Goal: Task Accomplishment & Management: Manage account settings

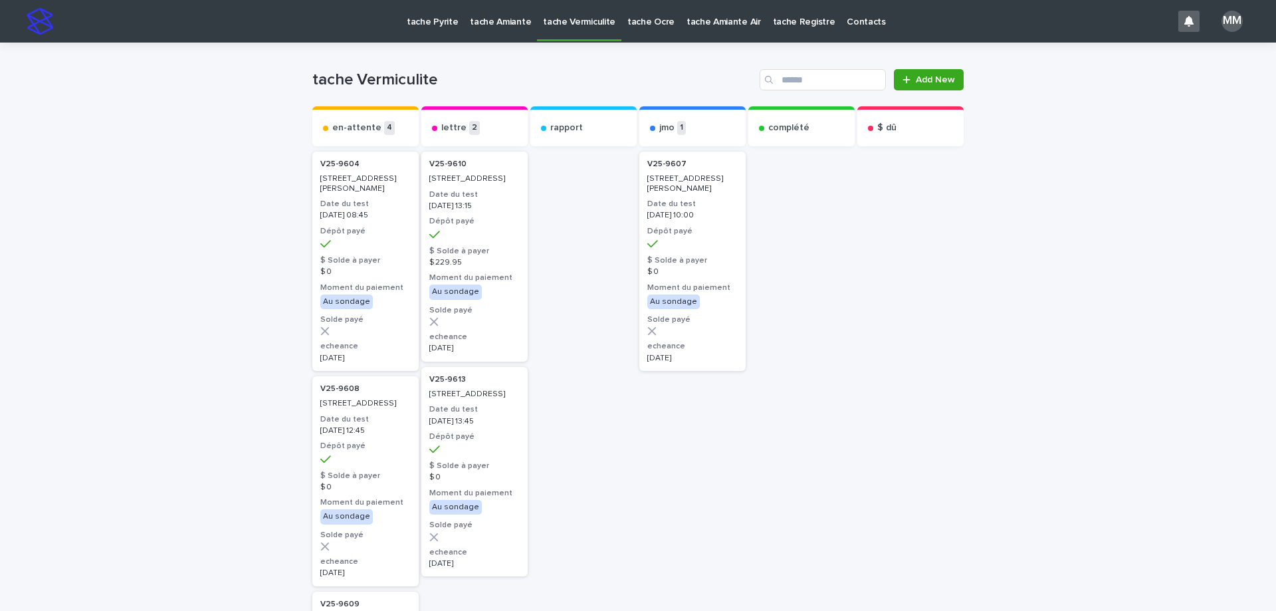
click at [459, 168] on h2 "V25-9610" at bounding box center [447, 164] width 45 height 17
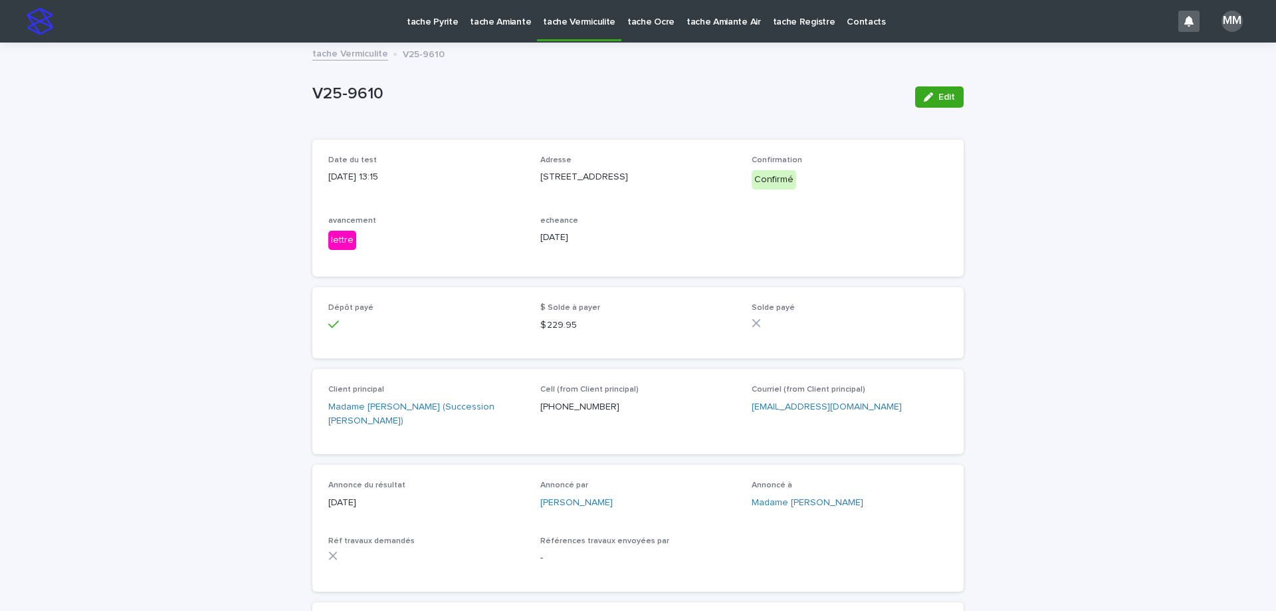
click at [321, 48] on link "tache Vermiculite" at bounding box center [350, 52] width 76 height 15
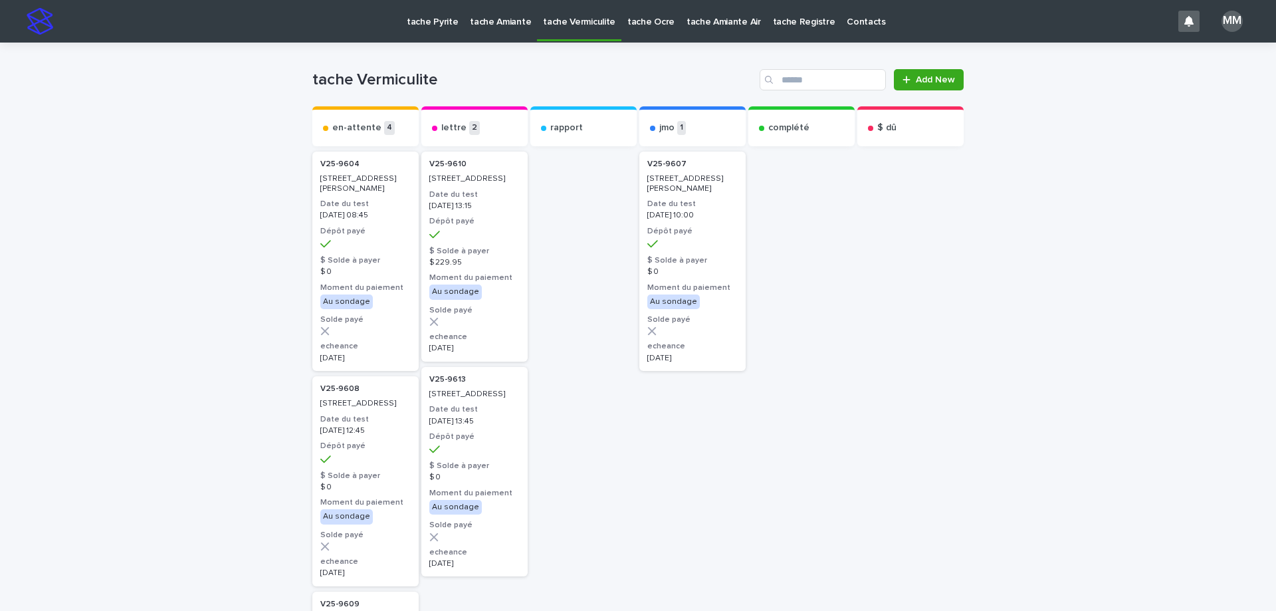
click at [474, 449] on div "V25-9613 [STREET_ADDRESS] Date du test [DATE] 13:45 Dépôt payé $ Solde à payer …" at bounding box center [474, 472] width 106 height 210
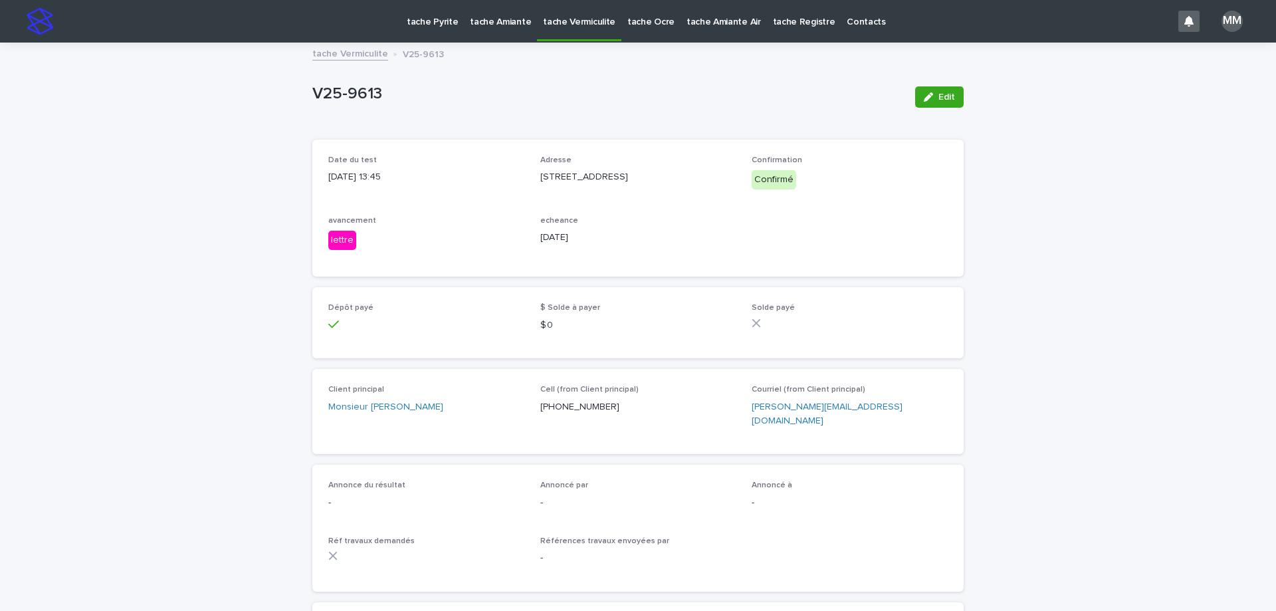
click at [342, 56] on link "tache Vermiculite" at bounding box center [350, 52] width 76 height 15
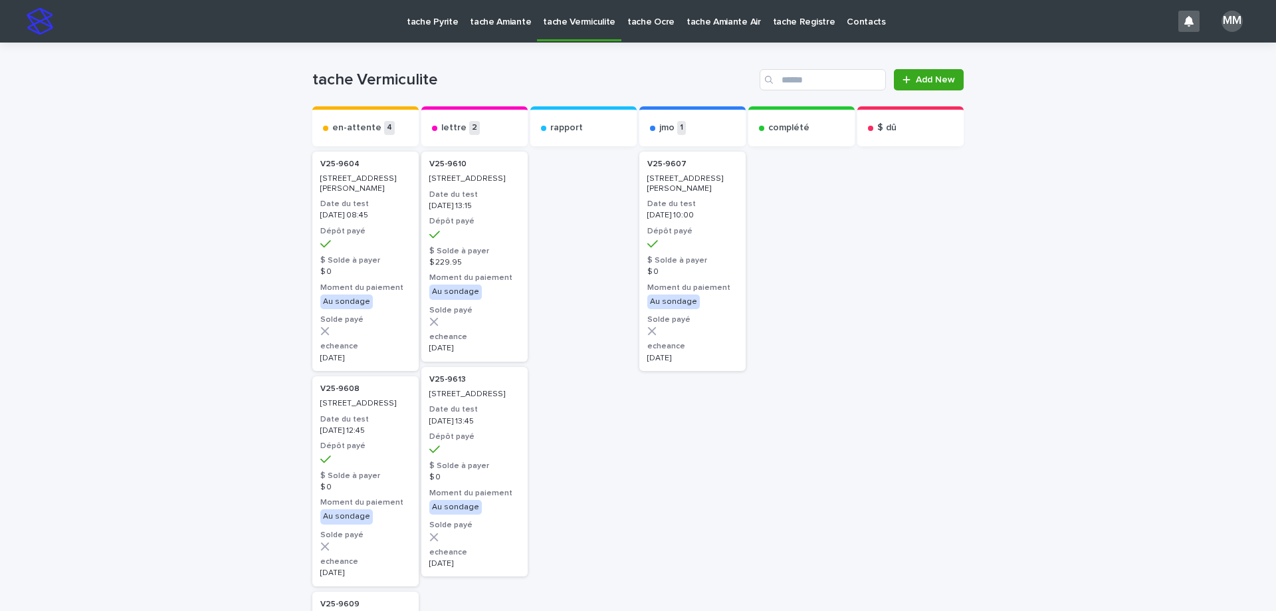
click at [663, 230] on h3 "Dépôt payé" at bounding box center [692, 231] width 90 height 11
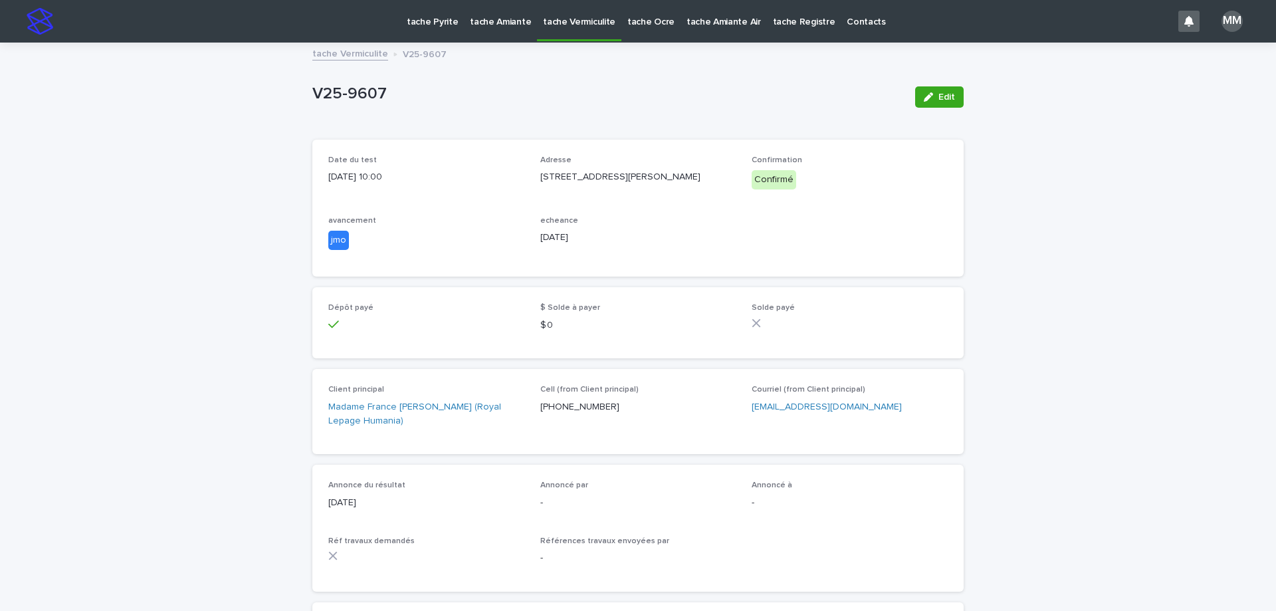
click at [355, 50] on link "tache Vermiculite" at bounding box center [350, 52] width 76 height 15
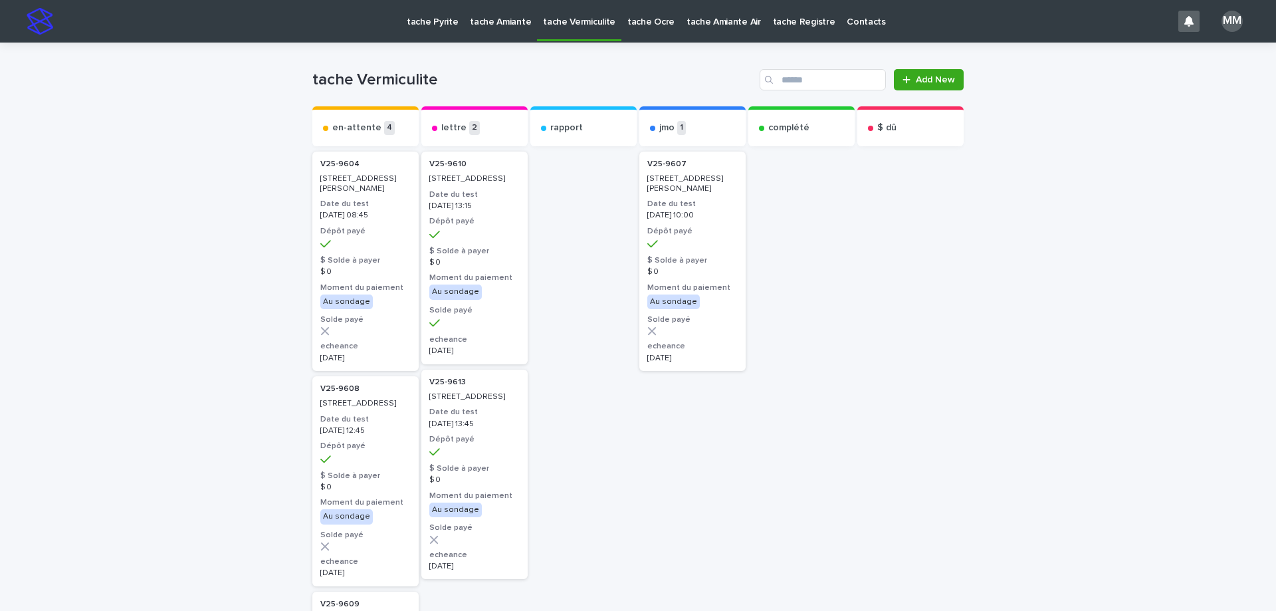
click at [686, 219] on p "[DATE] 10:00" at bounding box center [692, 215] width 90 height 9
click at [502, 16] on p "tache Amiante" at bounding box center [500, 14] width 61 height 28
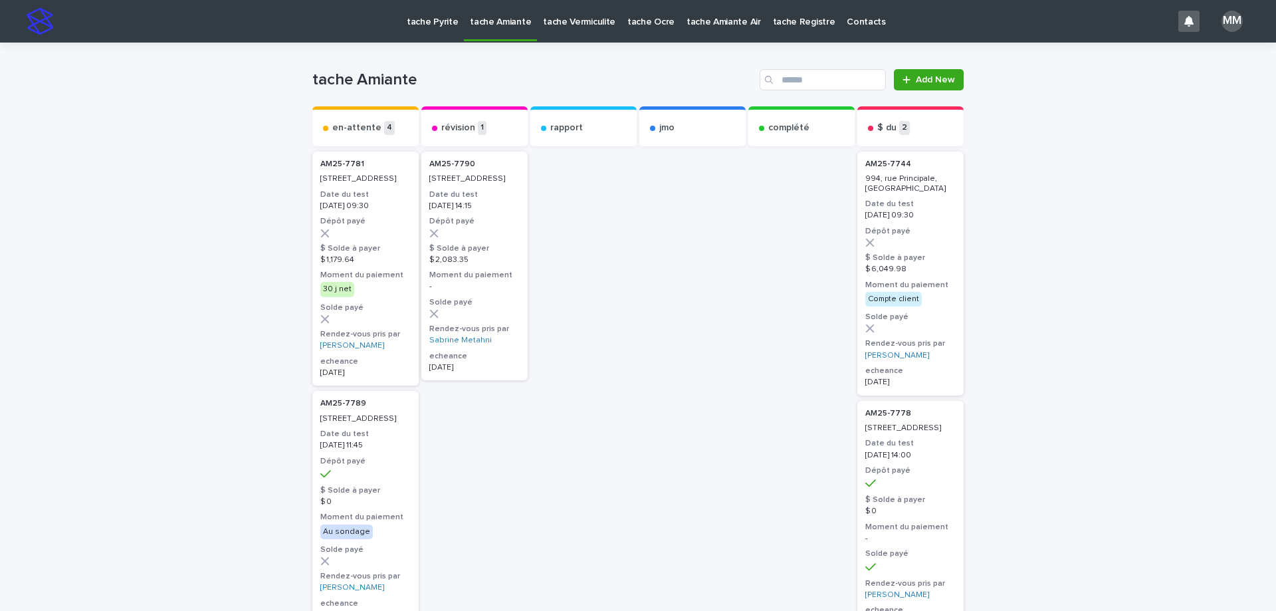
click at [578, 13] on p "tache Vermiculite" at bounding box center [579, 14] width 72 height 28
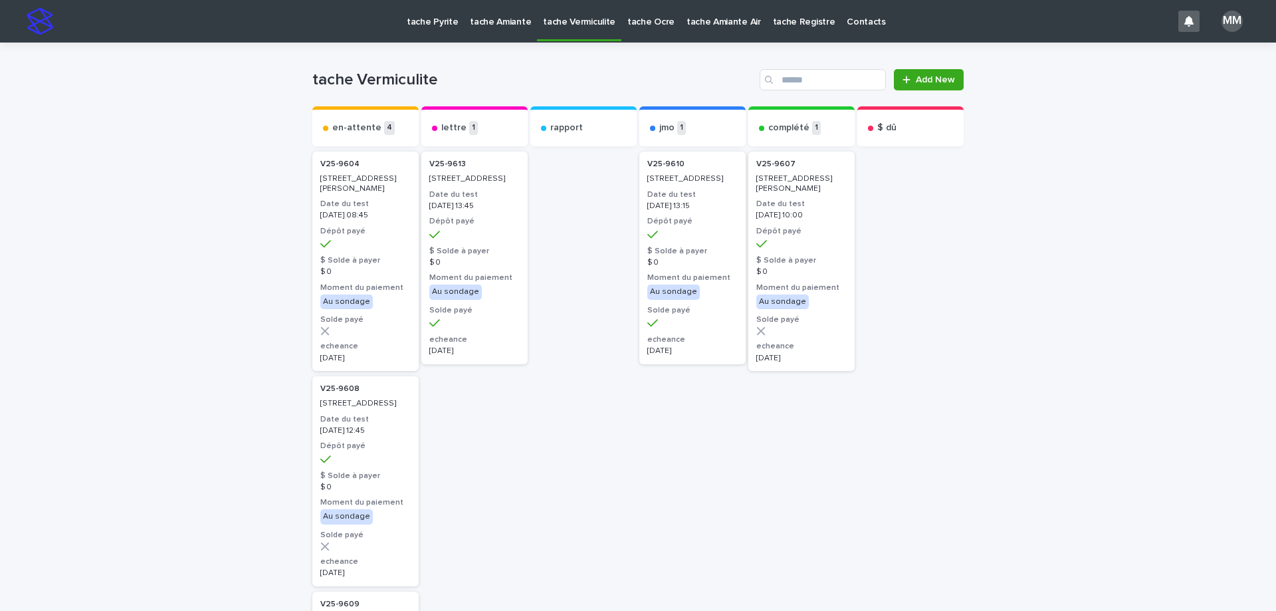
click at [435, 31] on link "tache Pyrite" at bounding box center [432, 20] width 63 height 41
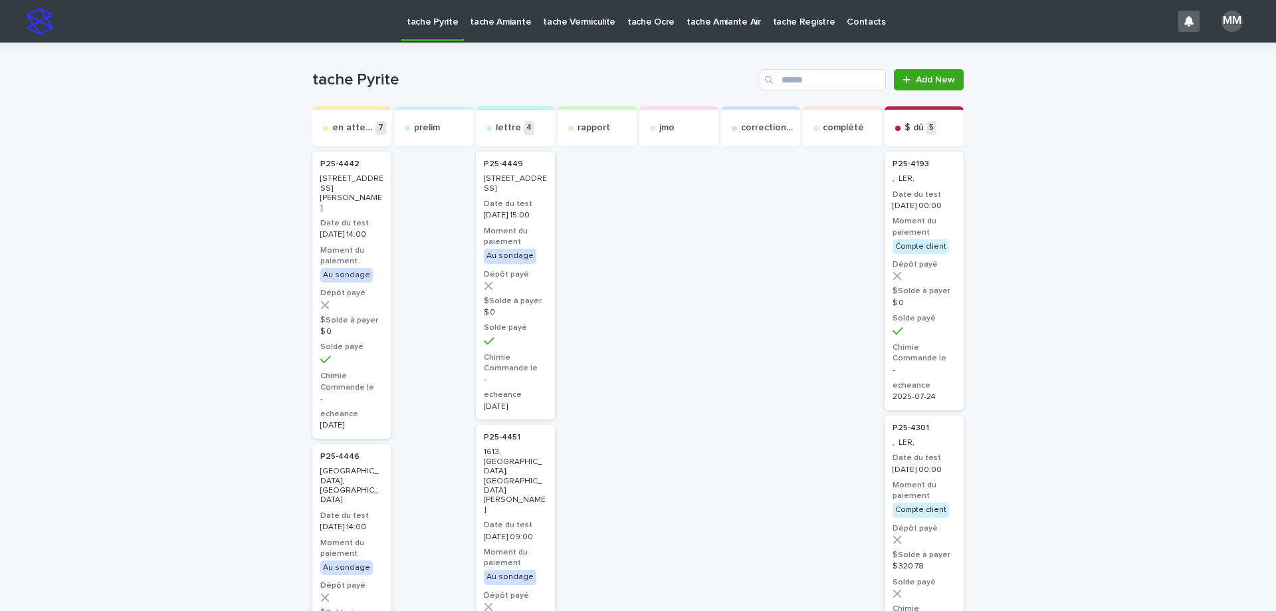
click at [506, 25] on p "tache Amiante" at bounding box center [500, 14] width 61 height 28
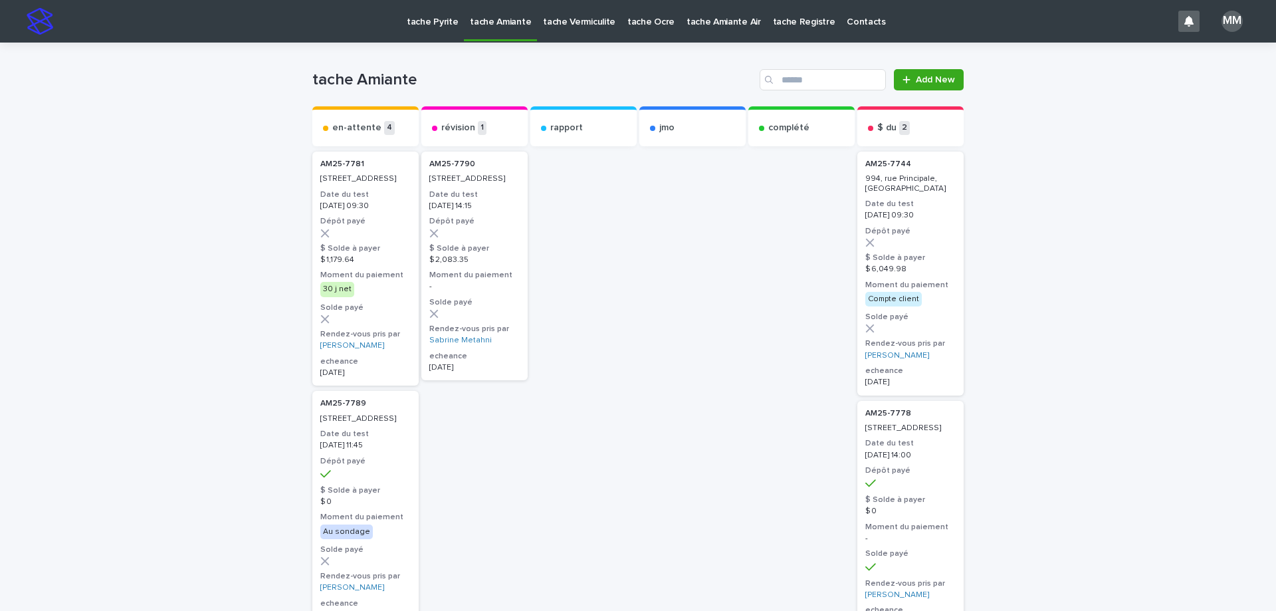
click at [585, 22] on p "tache Vermiculite" at bounding box center [579, 14] width 72 height 28
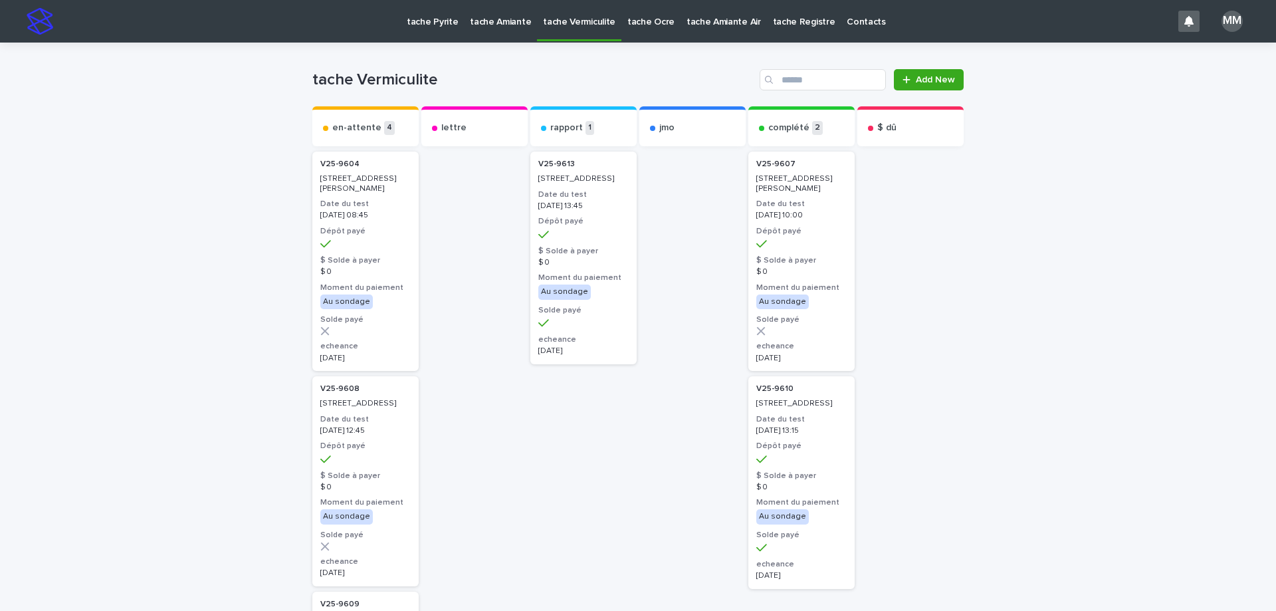
scroll to position [66, 0]
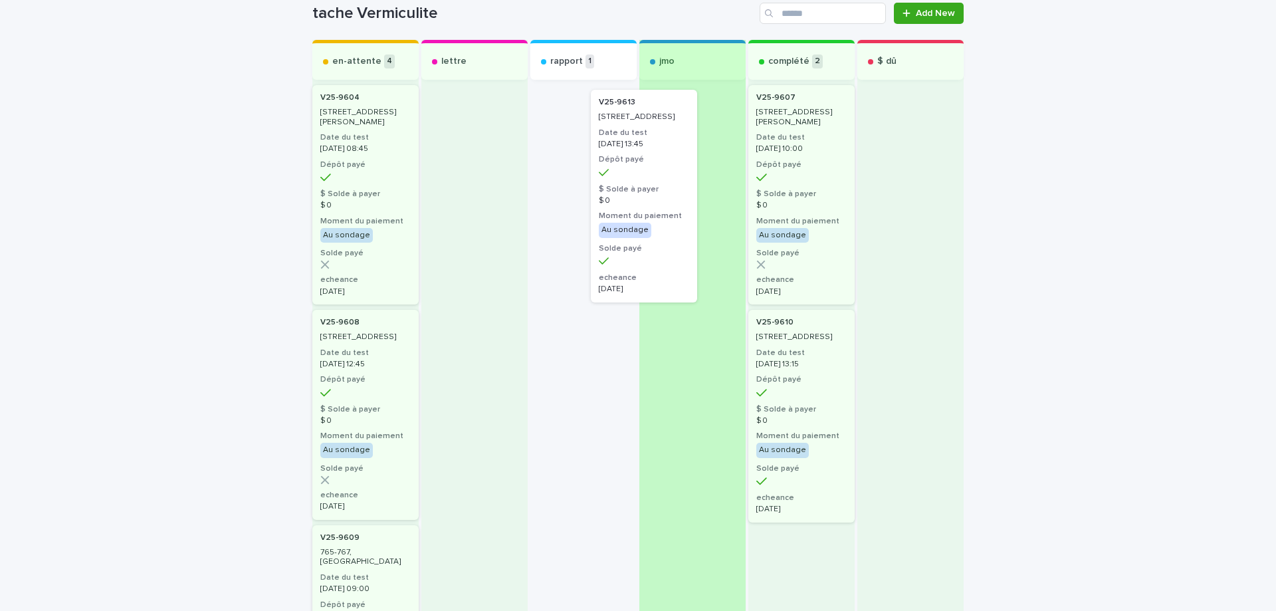
drag, startPoint x: 553, startPoint y: 158, endPoint x: 625, endPoint y: 164, distance: 72.0
click at [623, 164] on div "V25-9613 15, rue Laramée, Châteauguay Date du test 2025-10-09 13:45 Dépôt payé …" at bounding box center [583, 553] width 106 height 943
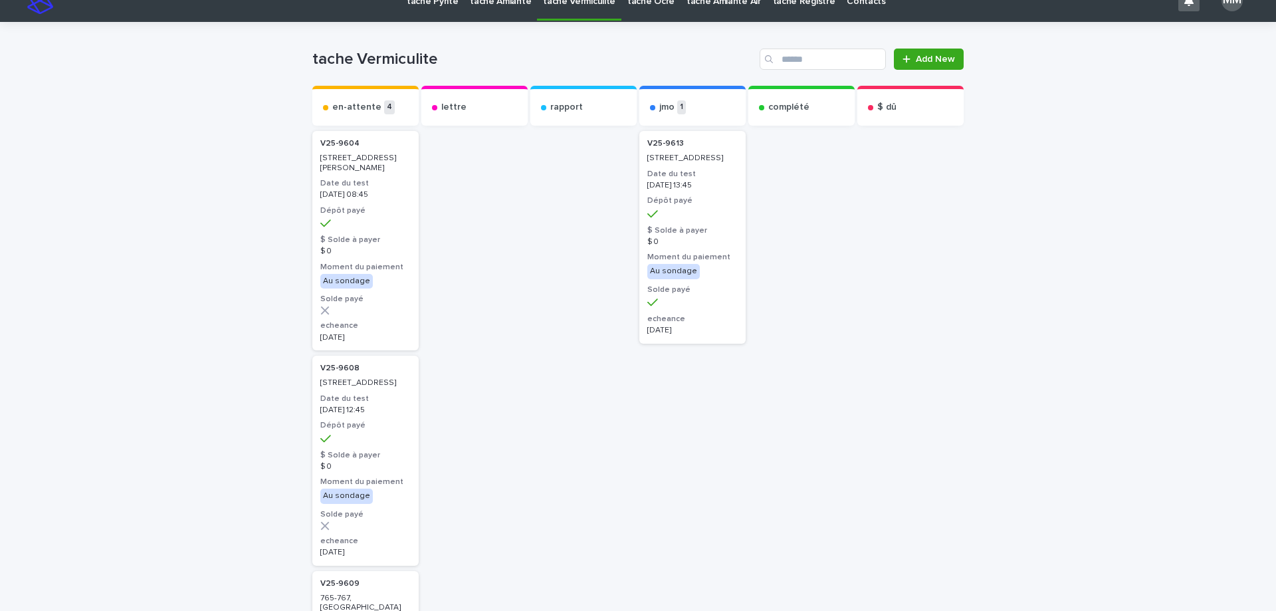
scroll to position [0, 0]
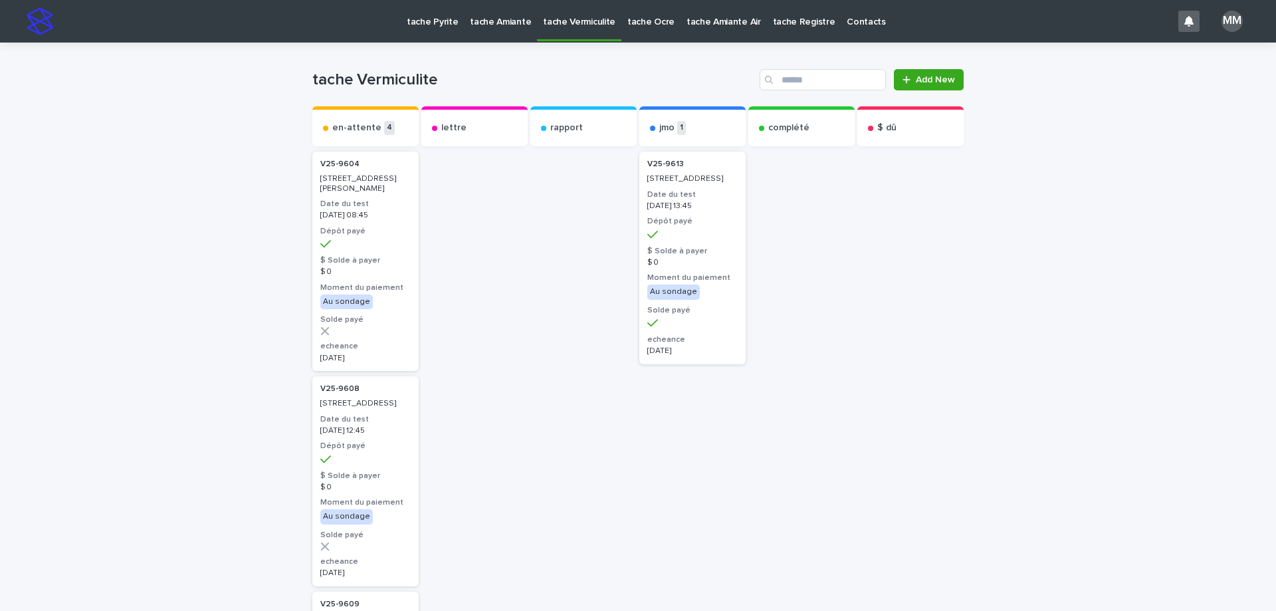
click at [432, 17] on p "tache Pyrite" at bounding box center [432, 14] width 51 height 28
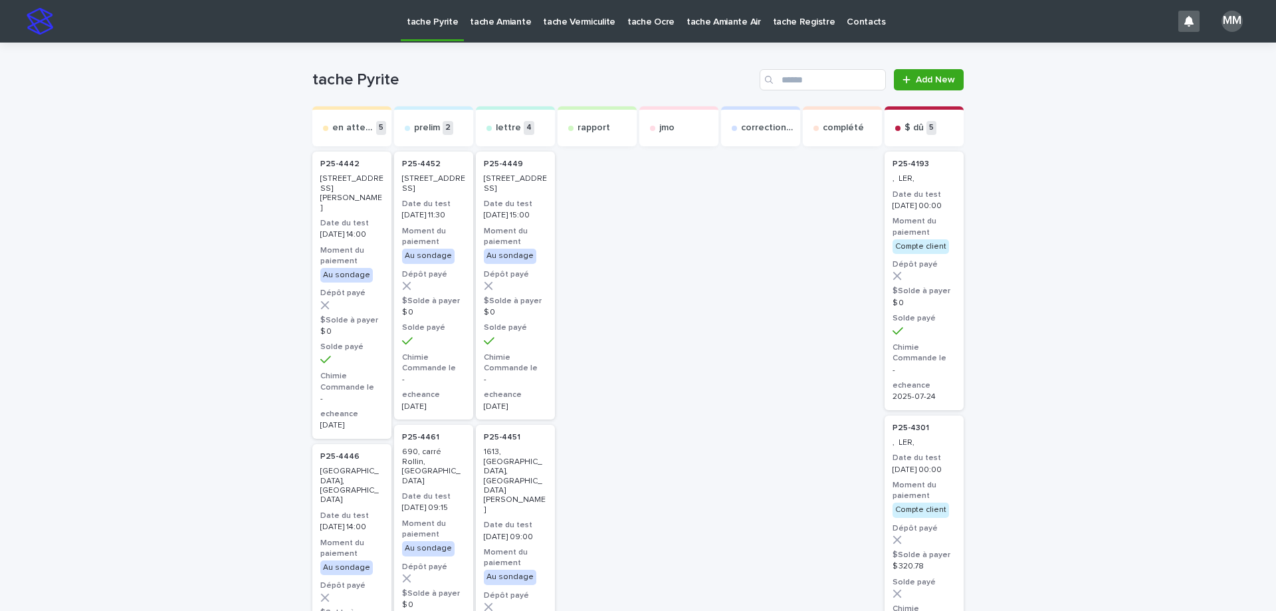
click at [510, 22] on p "tache Amiante" at bounding box center [500, 14] width 61 height 28
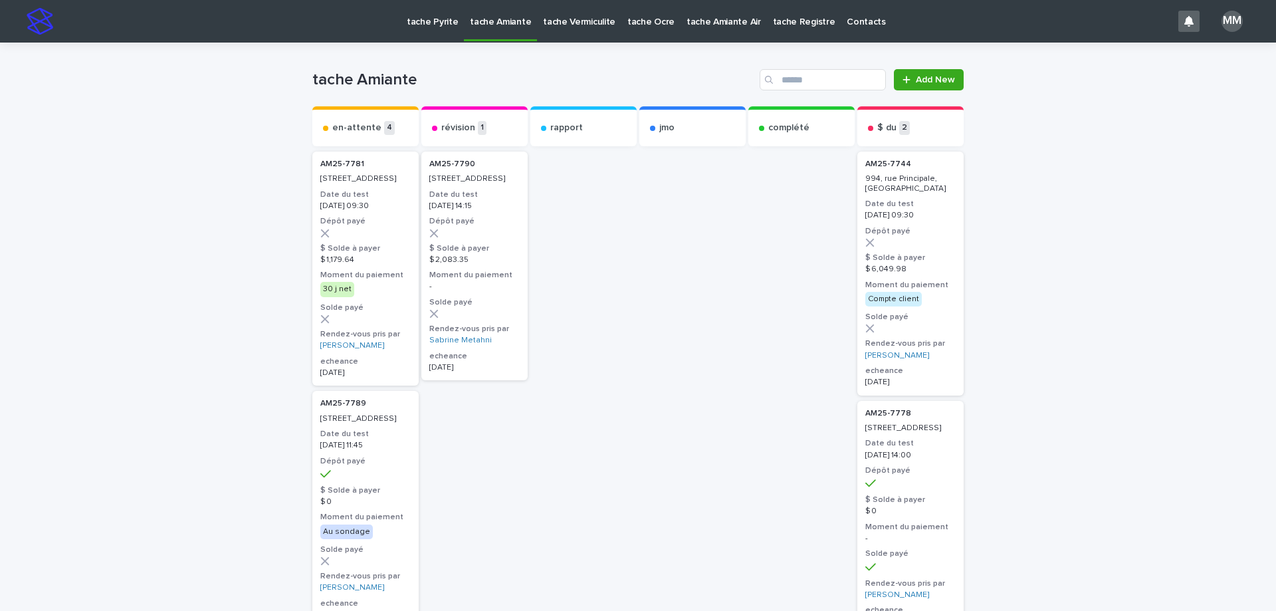
click at [580, 33] on link "tache Vermiculite" at bounding box center [579, 20] width 84 height 41
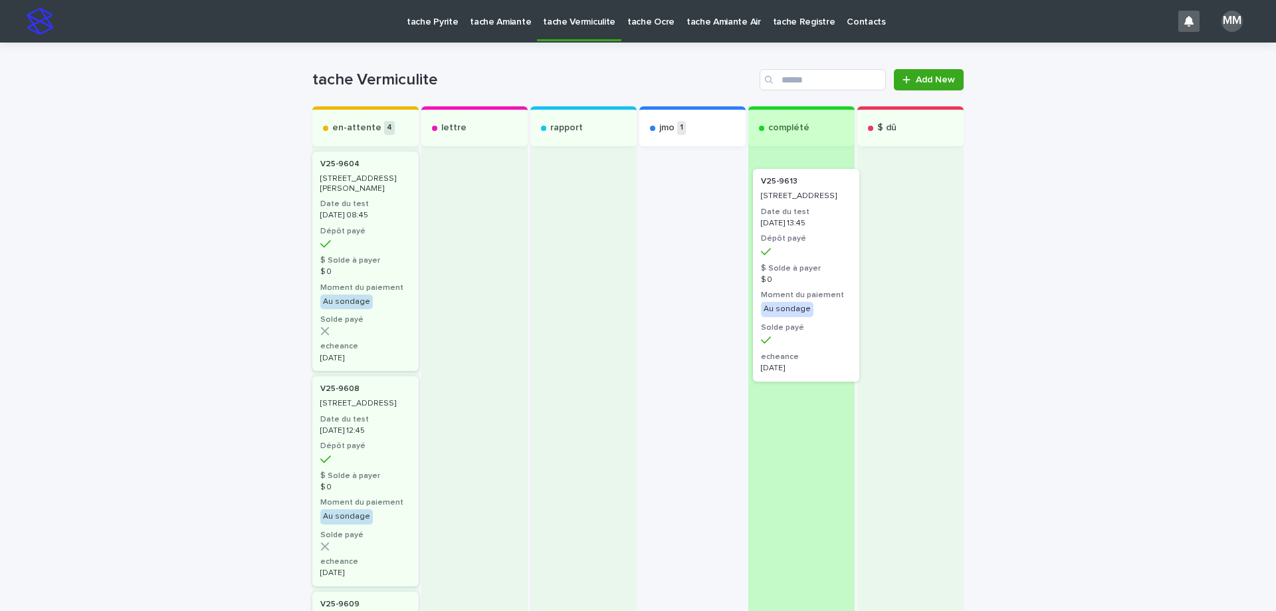
drag, startPoint x: 663, startPoint y: 206, endPoint x: 803, endPoint y: 221, distance: 141.0
click at [803, 221] on div "en-attente 4 V25-9604 5180, rue Honoré-Beaugrand, Montréal Date du test 2025-10…" at bounding box center [637, 599] width 651 height 986
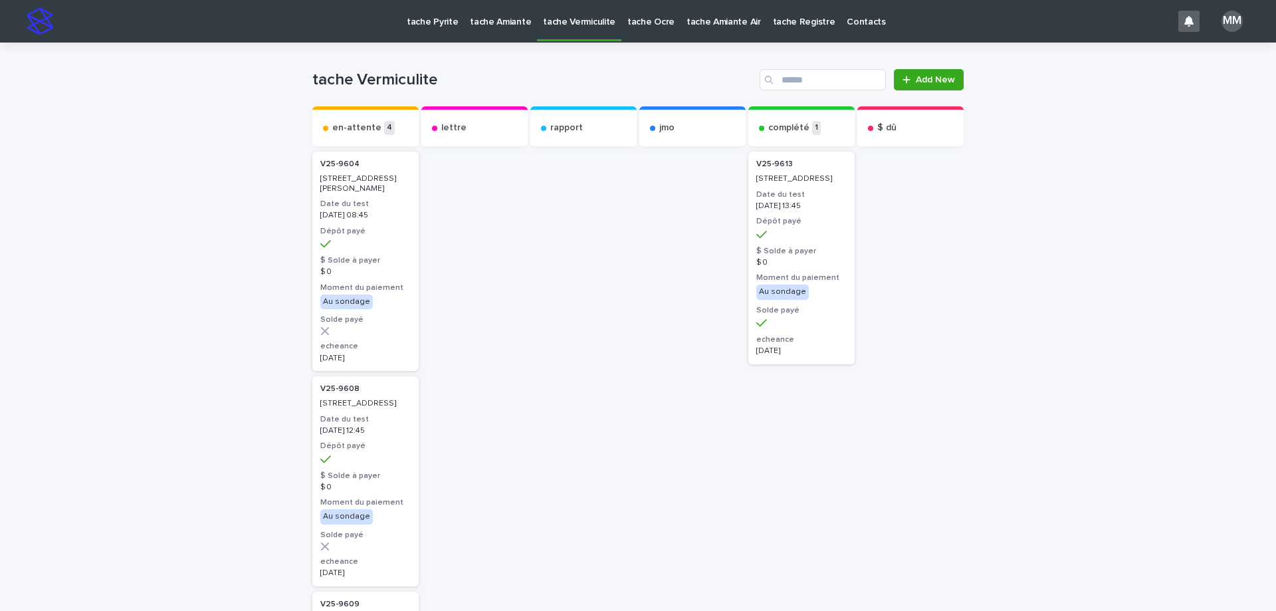
click at [488, 25] on p "tache Amiante" at bounding box center [500, 14] width 61 height 28
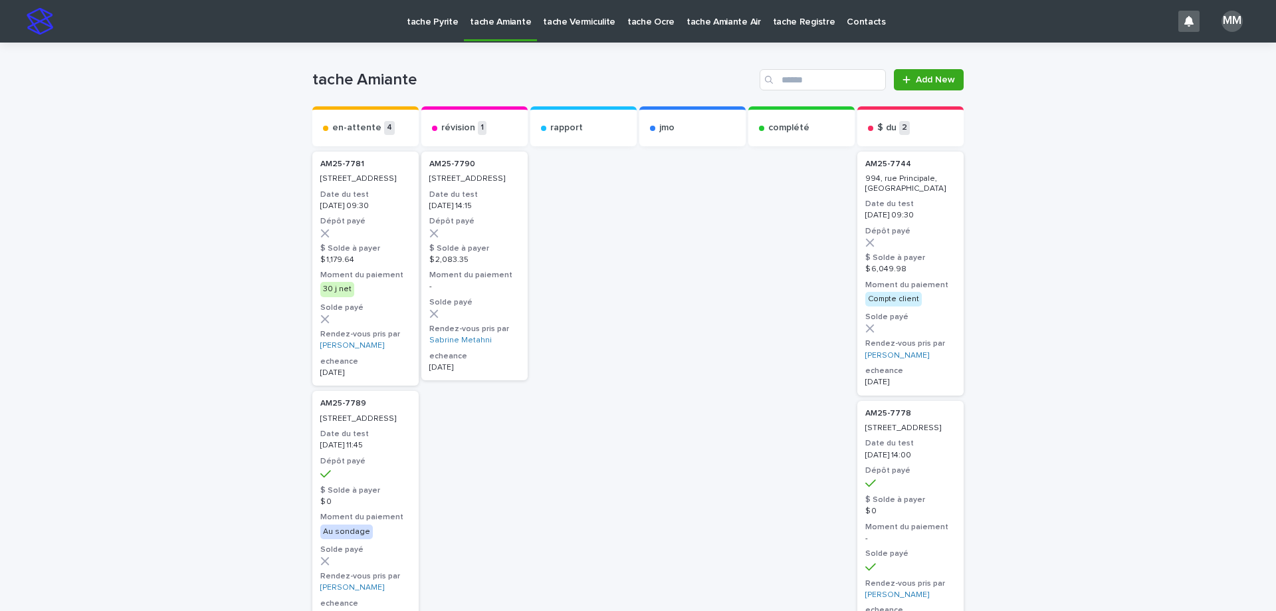
click at [431, 25] on p "tache Pyrite" at bounding box center [432, 14] width 51 height 28
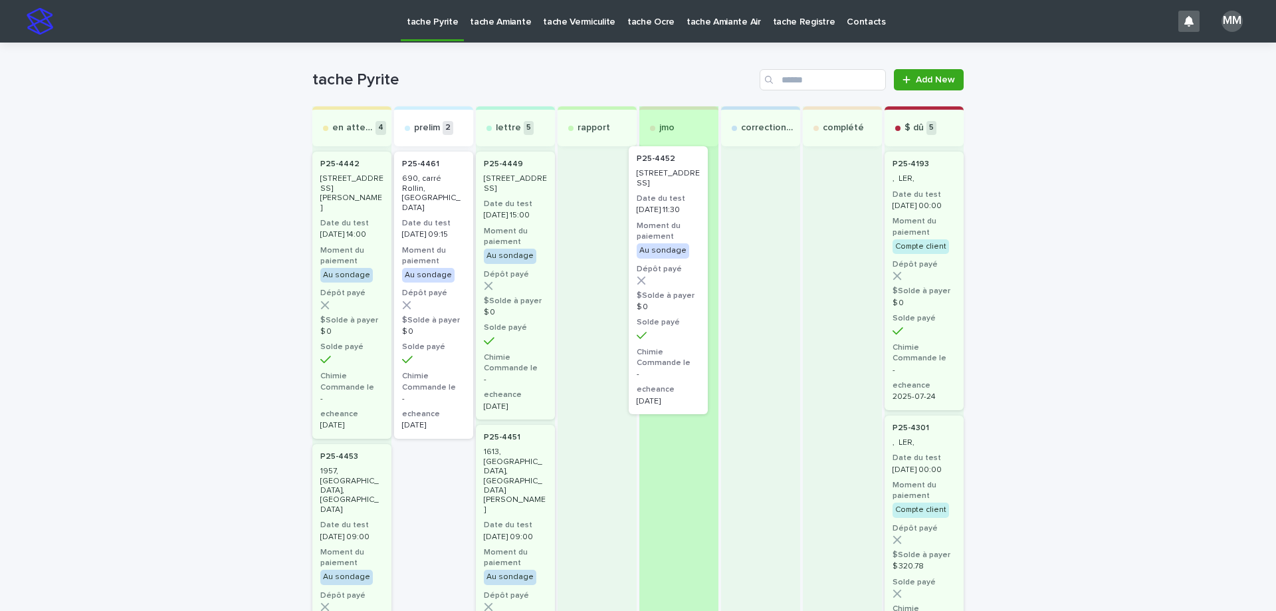
drag, startPoint x: 427, startPoint y: 183, endPoint x: 673, endPoint y: 179, distance: 246.6
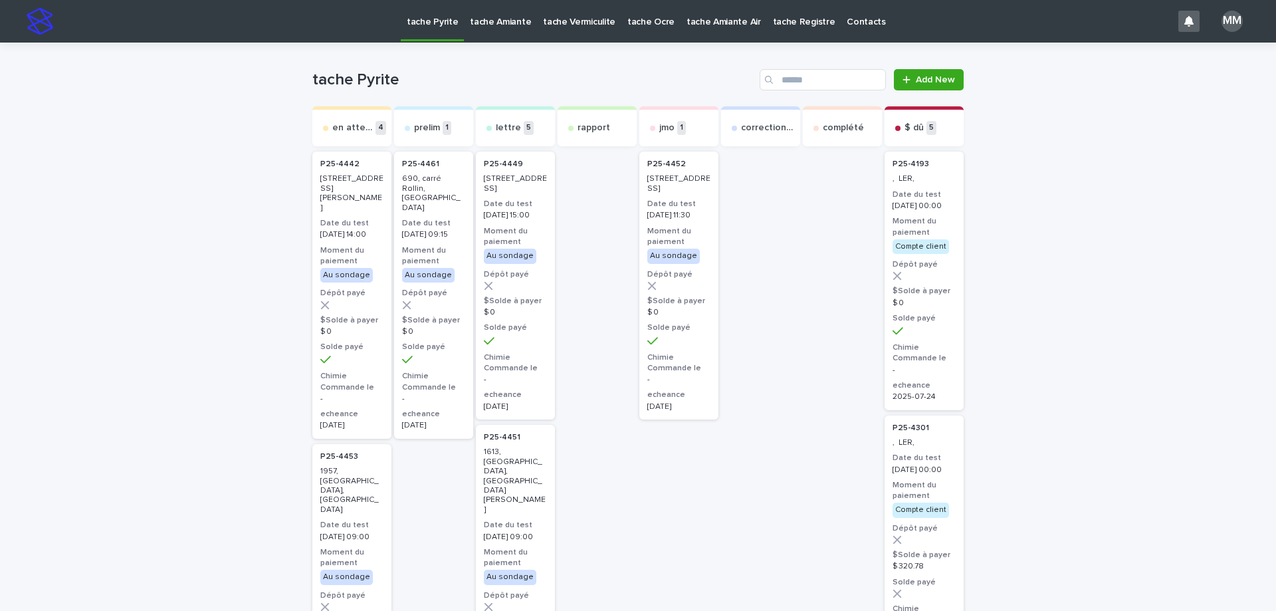
click at [680, 189] on p "[STREET_ADDRESS][PERSON_NAME]" at bounding box center [678, 183] width 63 height 19
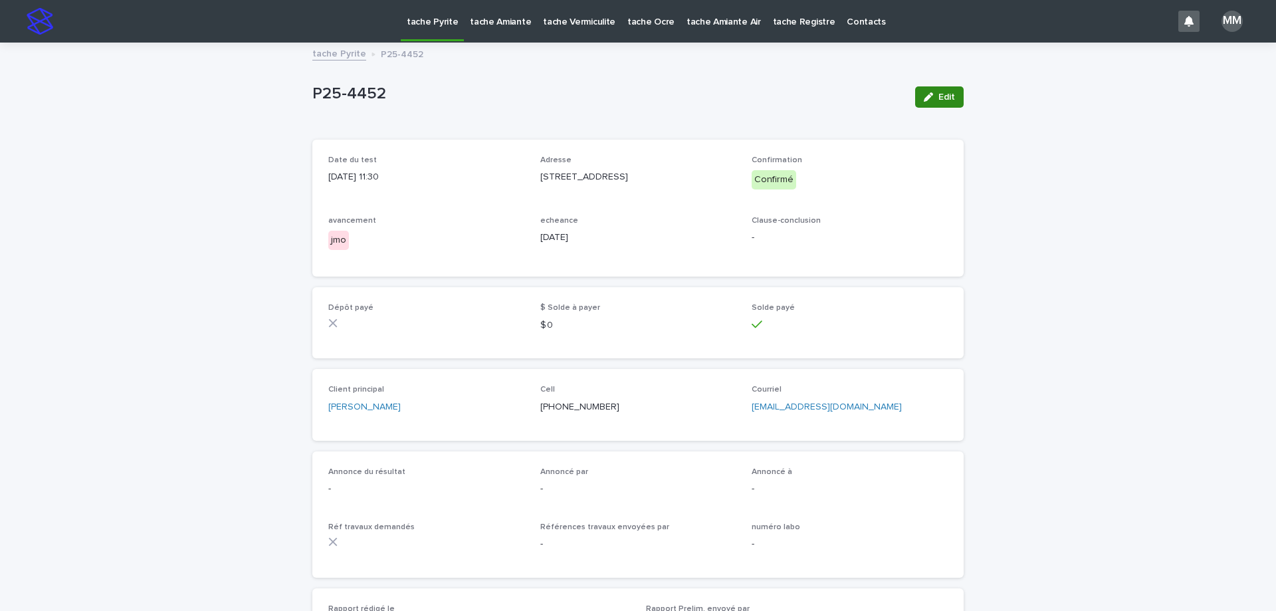
click at [947, 98] on span "Edit" at bounding box center [946, 96] width 17 height 9
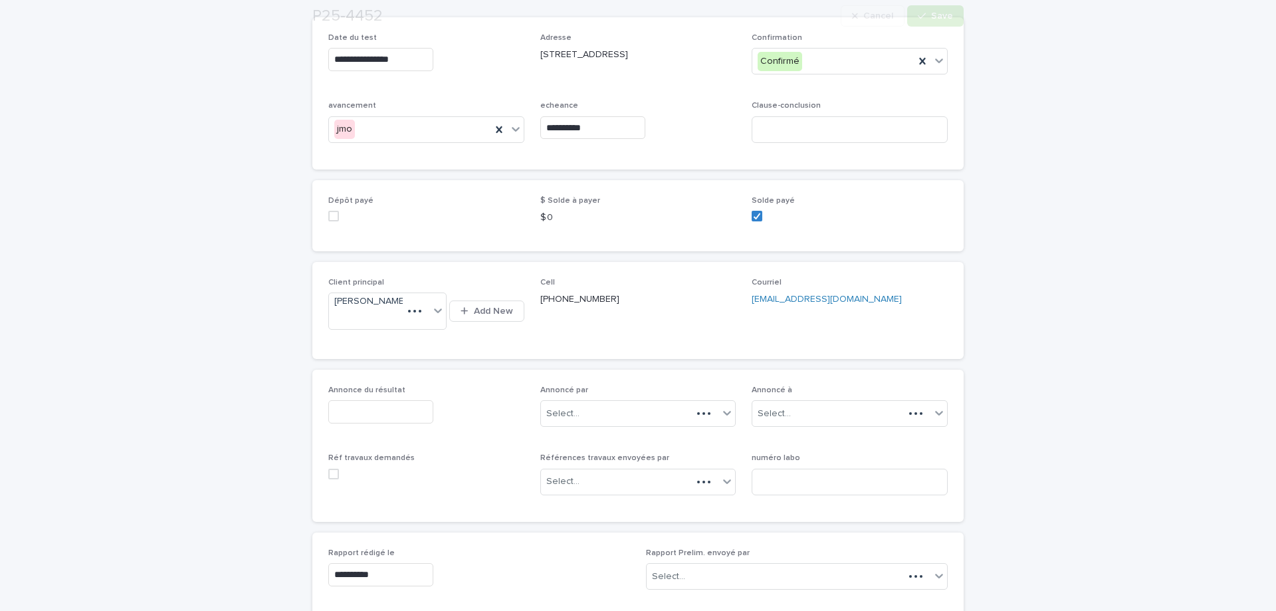
scroll to position [145, 0]
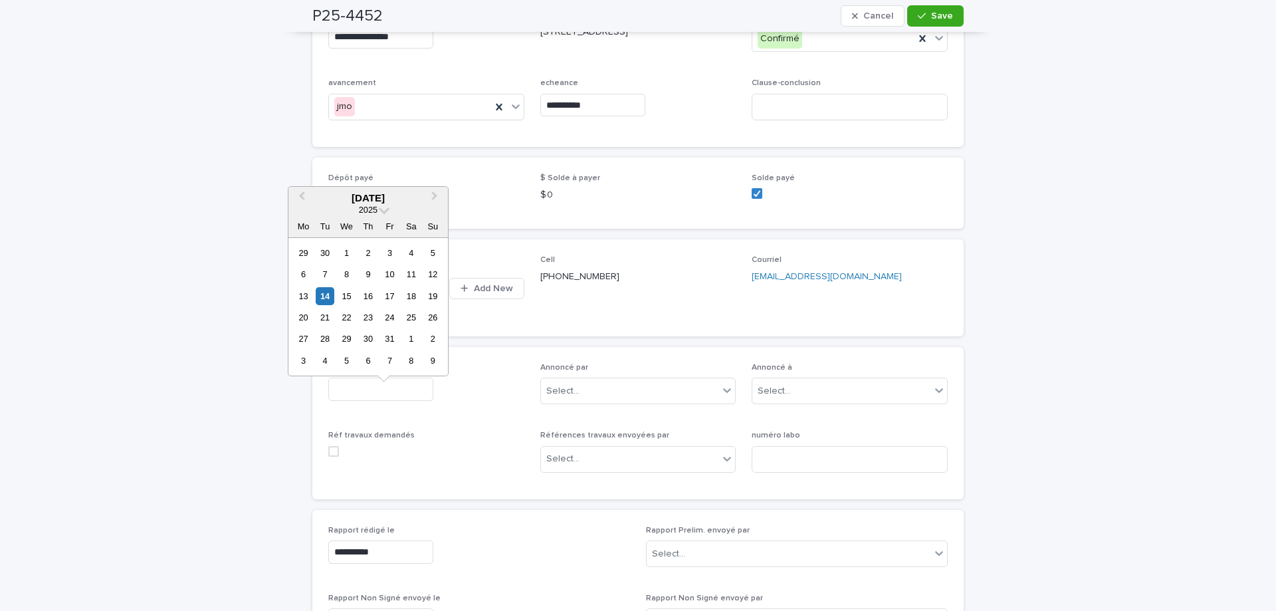
click at [350, 401] on input "text" at bounding box center [380, 388] width 105 height 23
click at [325, 294] on div "14" at bounding box center [325, 296] width 18 height 18
type input "**********"
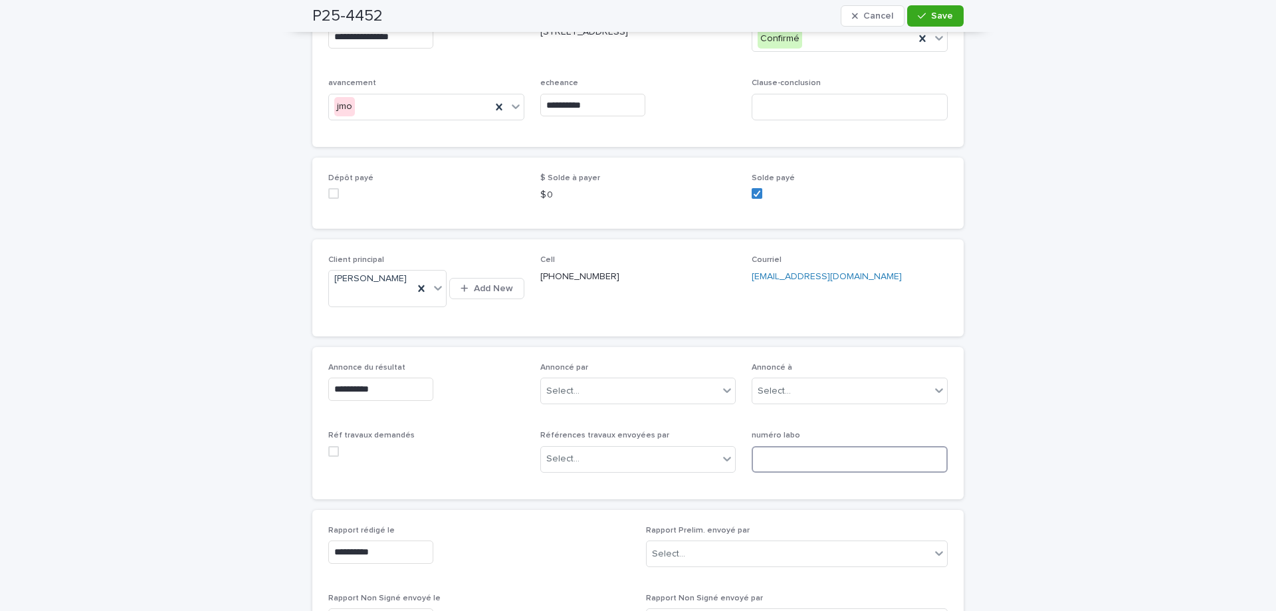
click at [815, 465] on input at bounding box center [850, 459] width 196 height 27
type input "********"
click at [934, 2] on div "P25-4452 Cancel Save" at bounding box center [637, 16] width 651 height 32
click at [932, 11] on button "Save" at bounding box center [935, 15] width 56 height 21
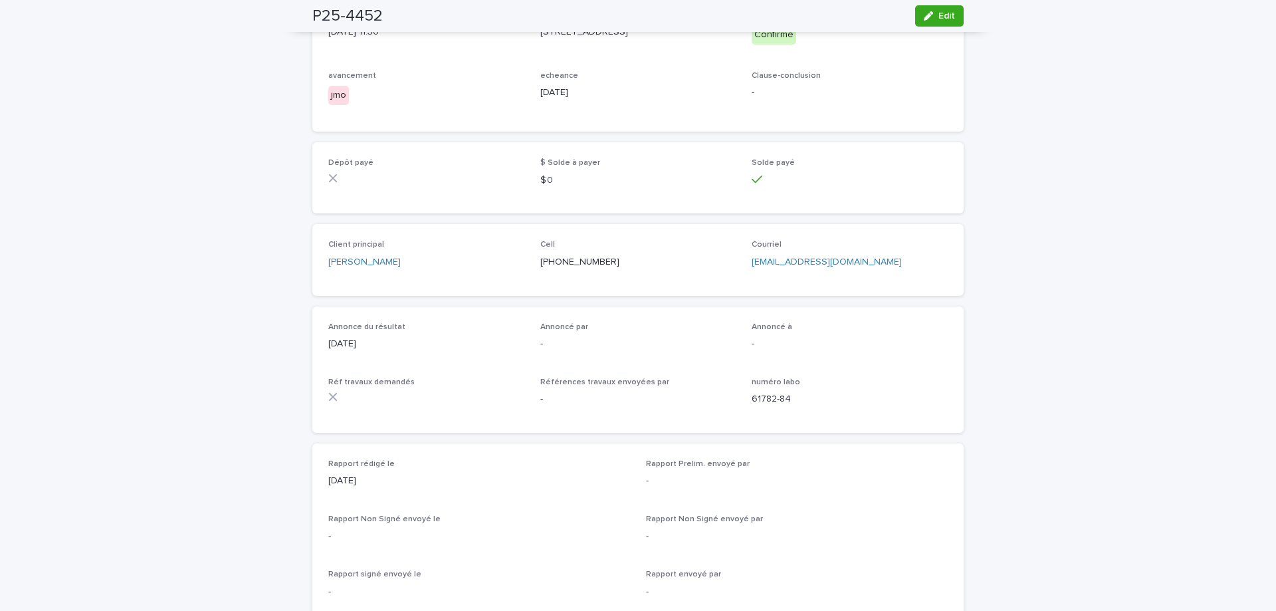
scroll to position [78, 0]
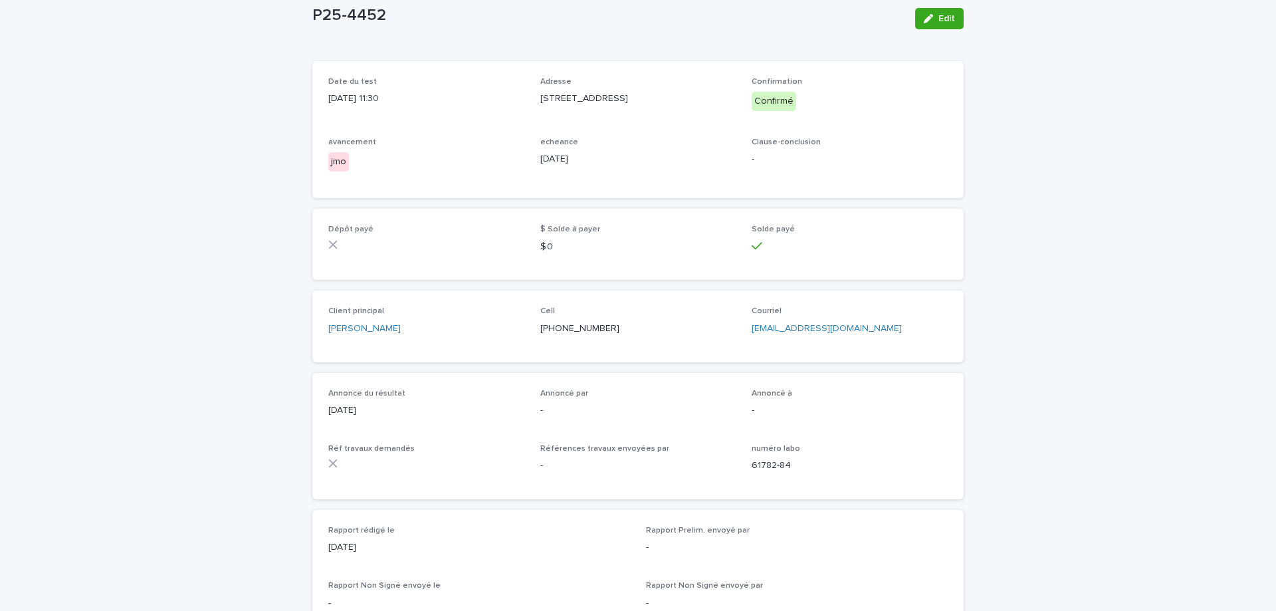
drag, startPoint x: 927, startPoint y: 13, endPoint x: 447, endPoint y: 362, distance: 593.4
click at [927, 14] on icon "button" at bounding box center [928, 18] width 9 height 9
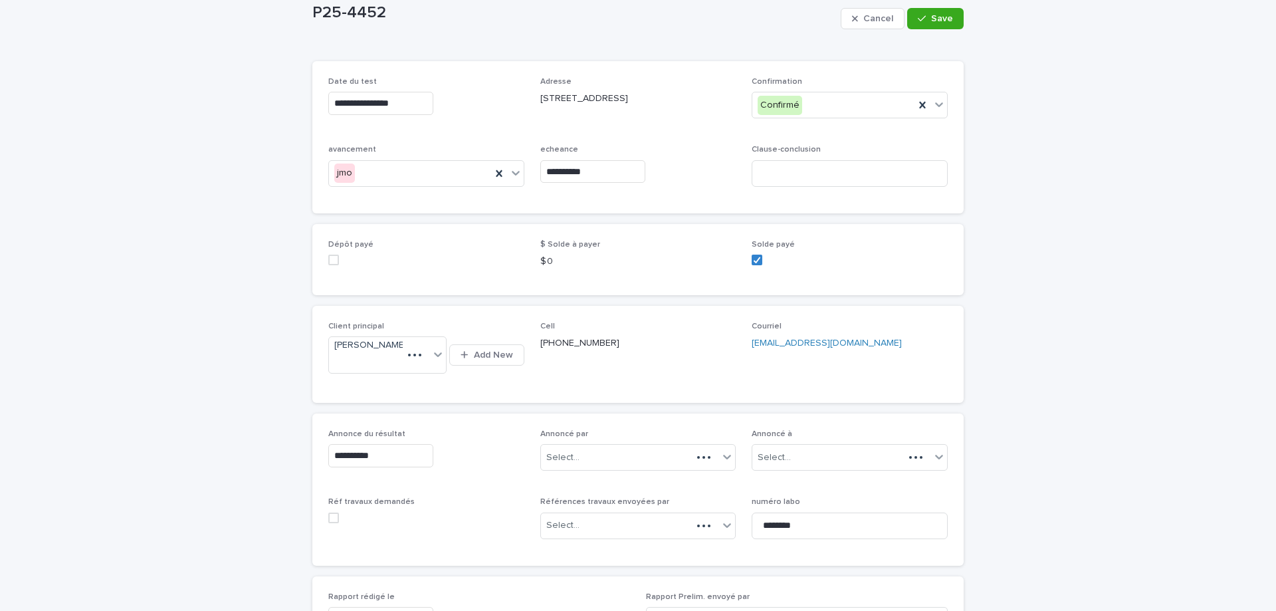
scroll to position [145, 0]
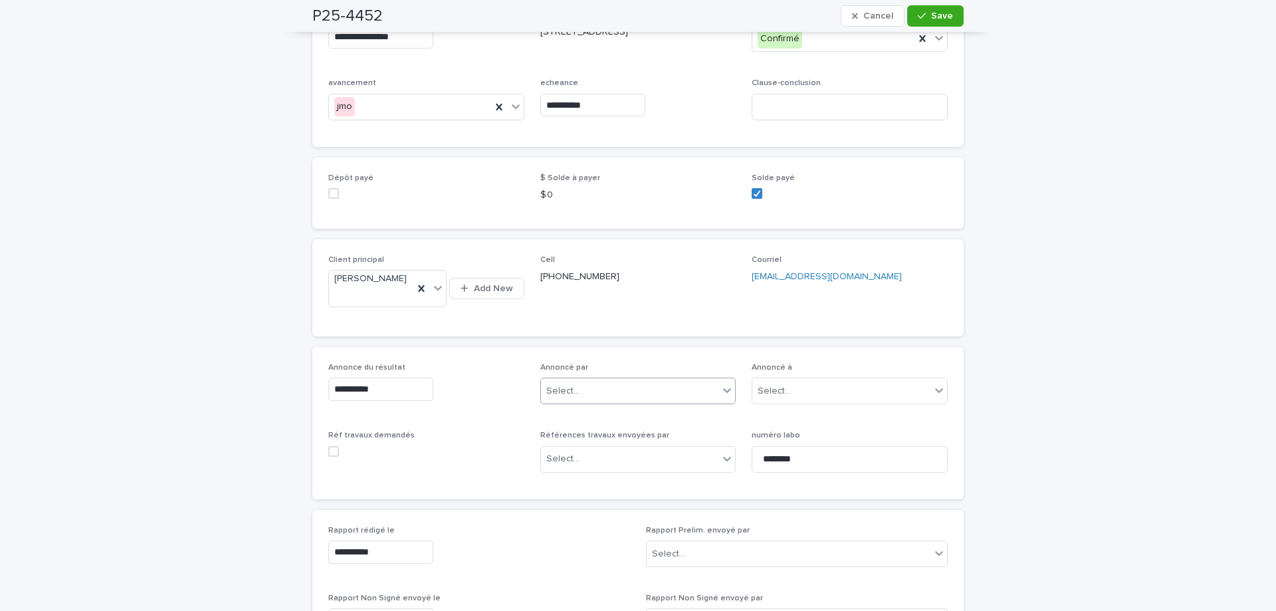
click at [616, 402] on div "Select..." at bounding box center [630, 391] width 178 height 22
type input "*******"
click at [577, 427] on div "Mélanie Mathieu" at bounding box center [633, 431] width 195 height 23
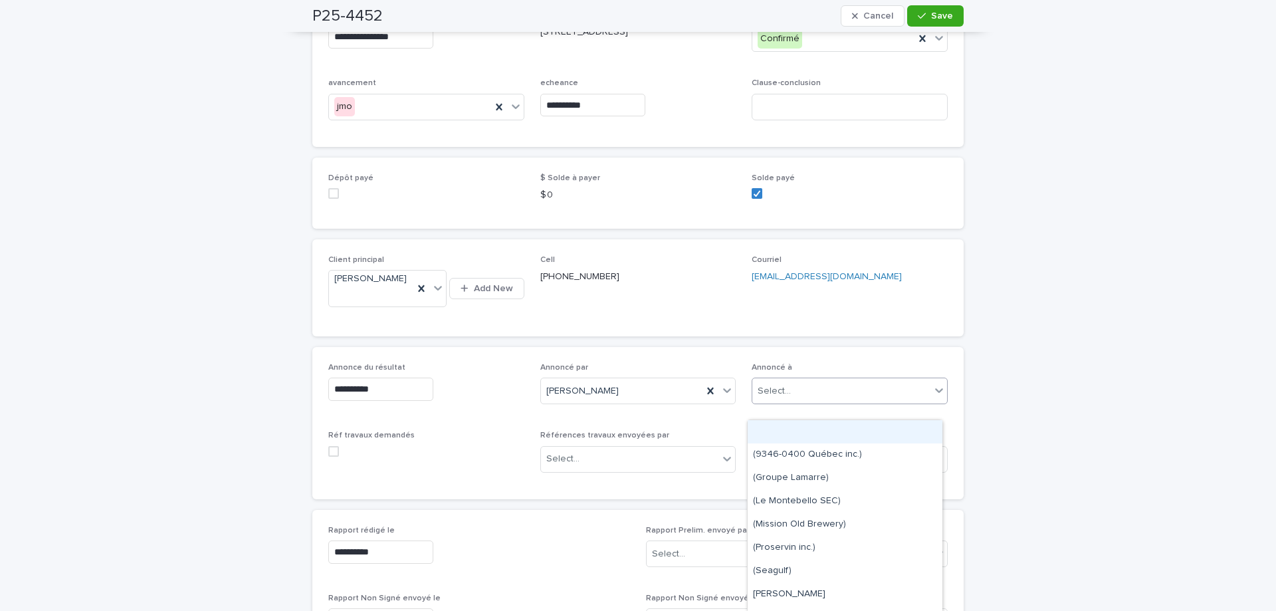
click at [813, 402] on div "Select..." at bounding box center [841, 391] width 178 height 22
type input "****"
click at [793, 433] on div "LMBV" at bounding box center [845, 431] width 195 height 23
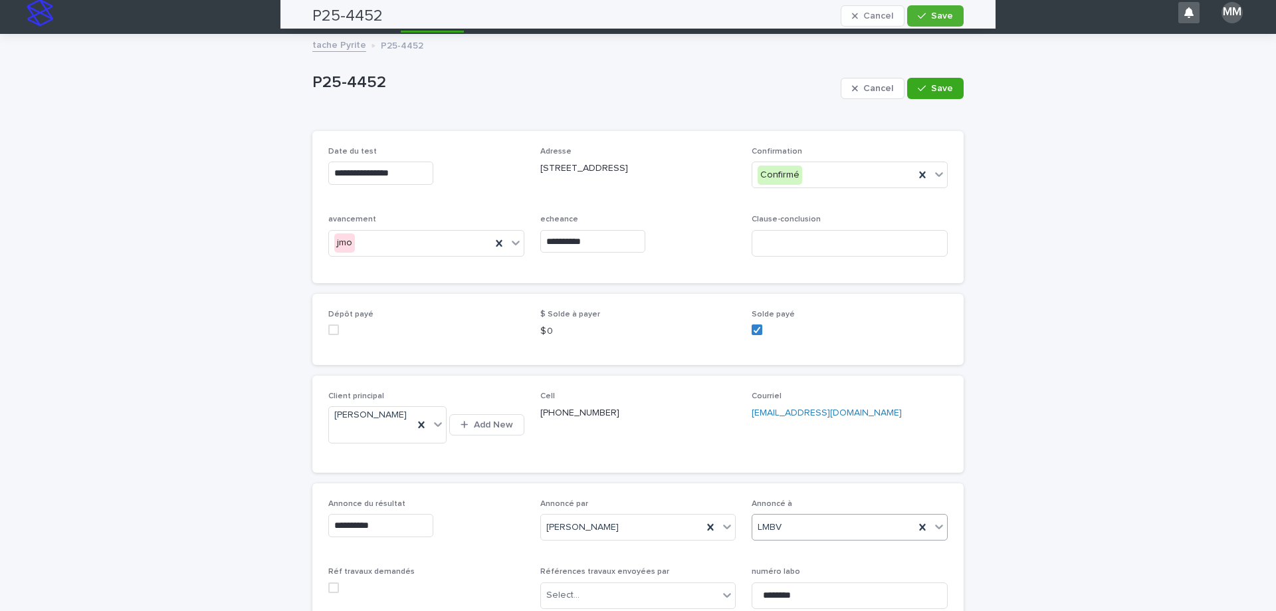
scroll to position [0, 0]
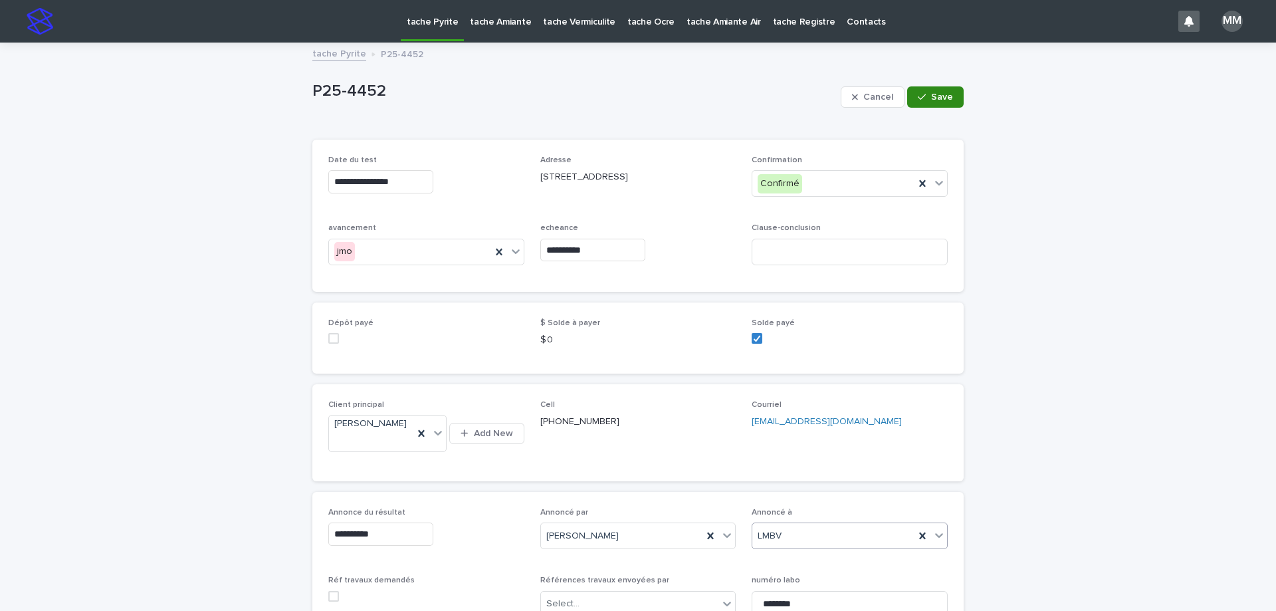
click at [948, 98] on span "Save" at bounding box center [942, 96] width 22 height 9
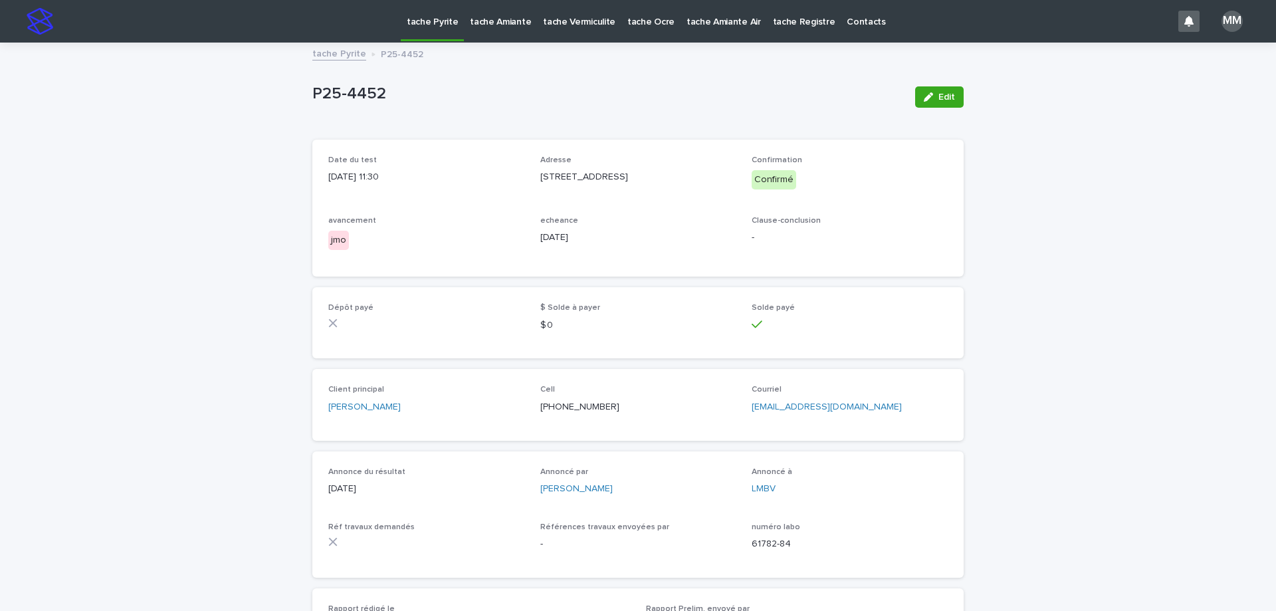
drag, startPoint x: 946, startPoint y: 94, endPoint x: 737, endPoint y: 366, distance: 343.1
click at [946, 94] on span "Edit" at bounding box center [946, 96] width 17 height 9
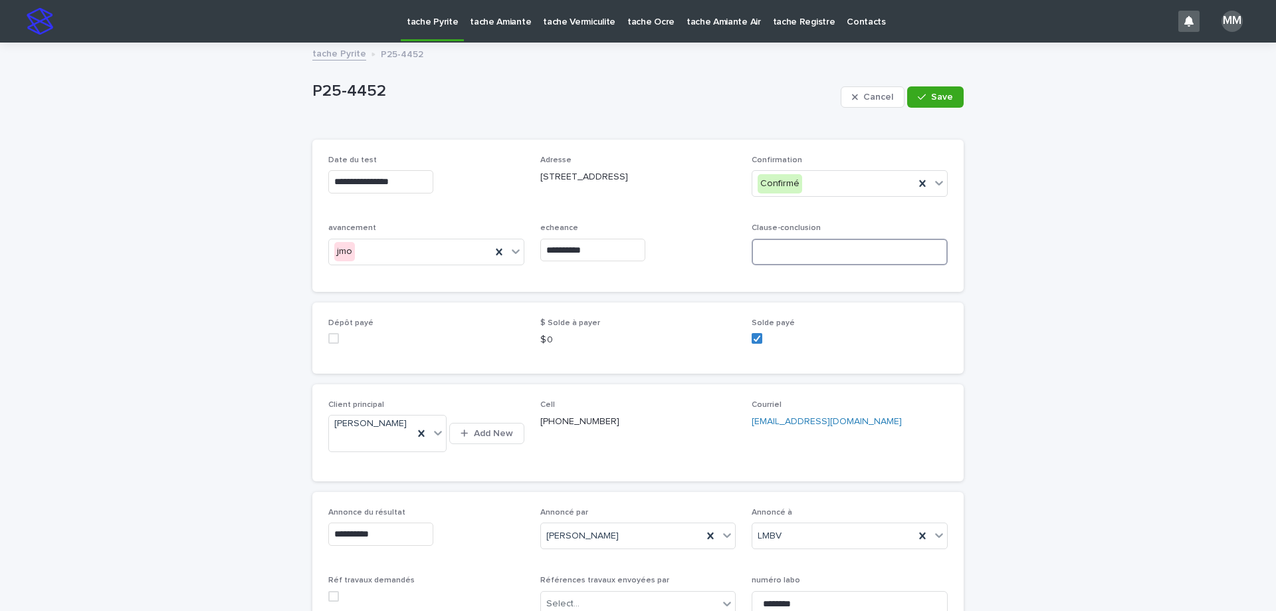
click at [780, 239] on input at bounding box center [850, 252] width 196 height 27
type input "*********"
click at [928, 91] on button "Save" at bounding box center [935, 96] width 56 height 21
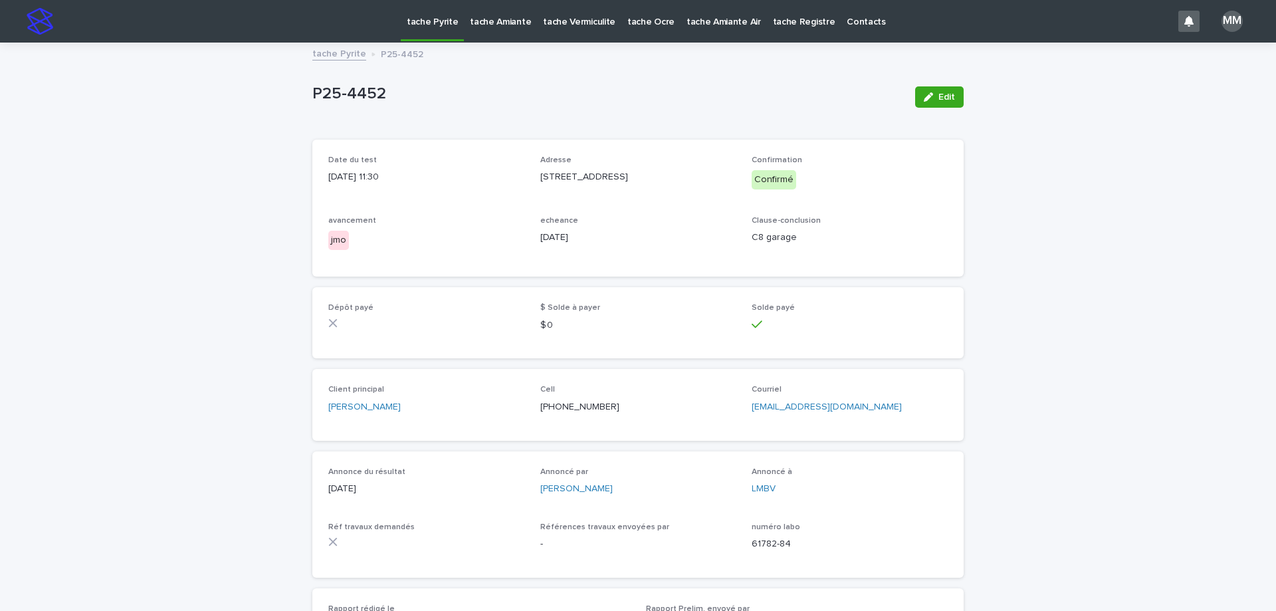
click at [345, 48] on link "tache Pyrite" at bounding box center [339, 52] width 54 height 15
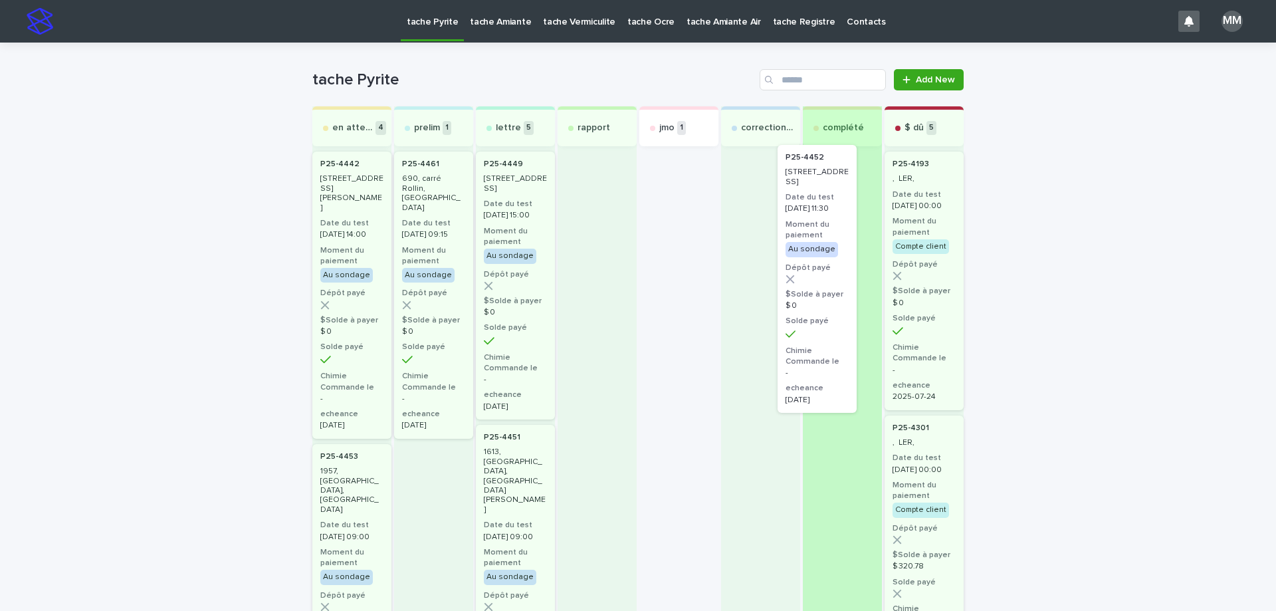
drag, startPoint x: 650, startPoint y: 197, endPoint x: 805, endPoint y: 192, distance: 155.6
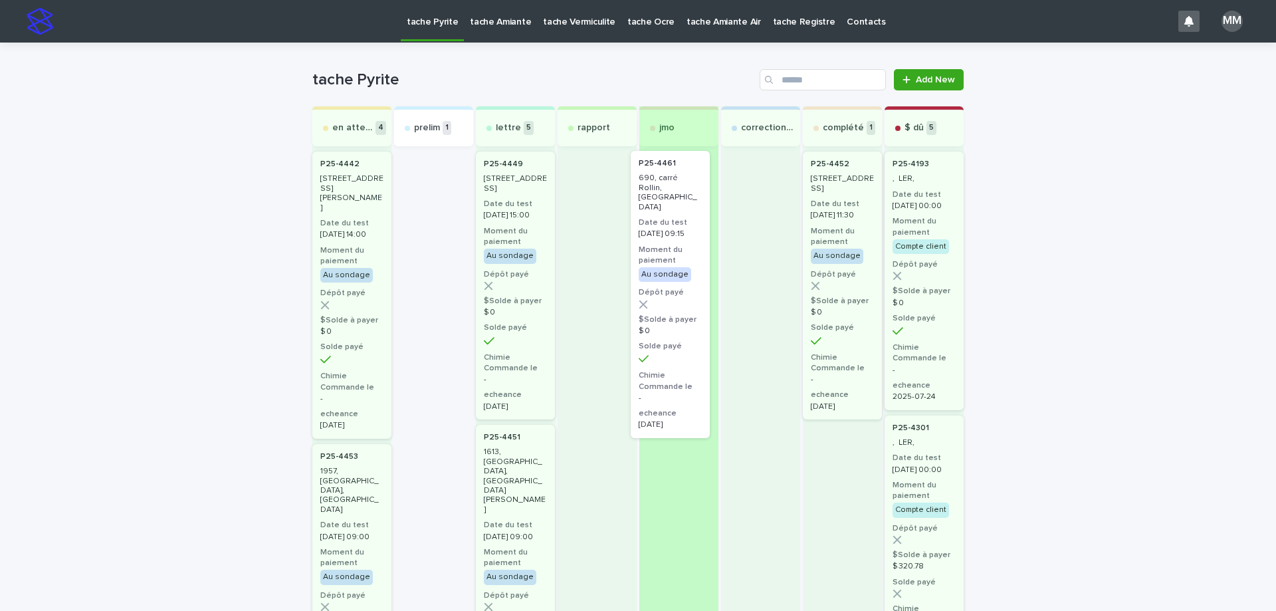
drag, startPoint x: 427, startPoint y: 195, endPoint x: 770, endPoint y: 207, distance: 343.8
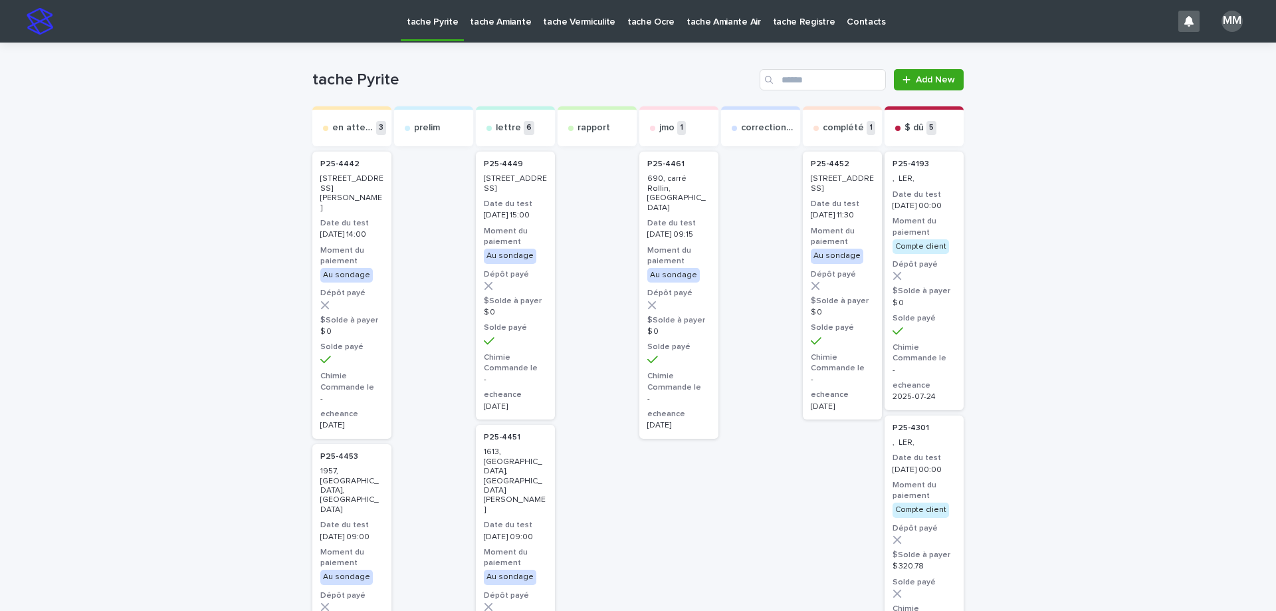
click at [662, 197] on div "P25-4461 690, carré Rollin, Montréal Date du test 2025-10-10 09:15 Moment du pa…" at bounding box center [678, 295] width 79 height 287
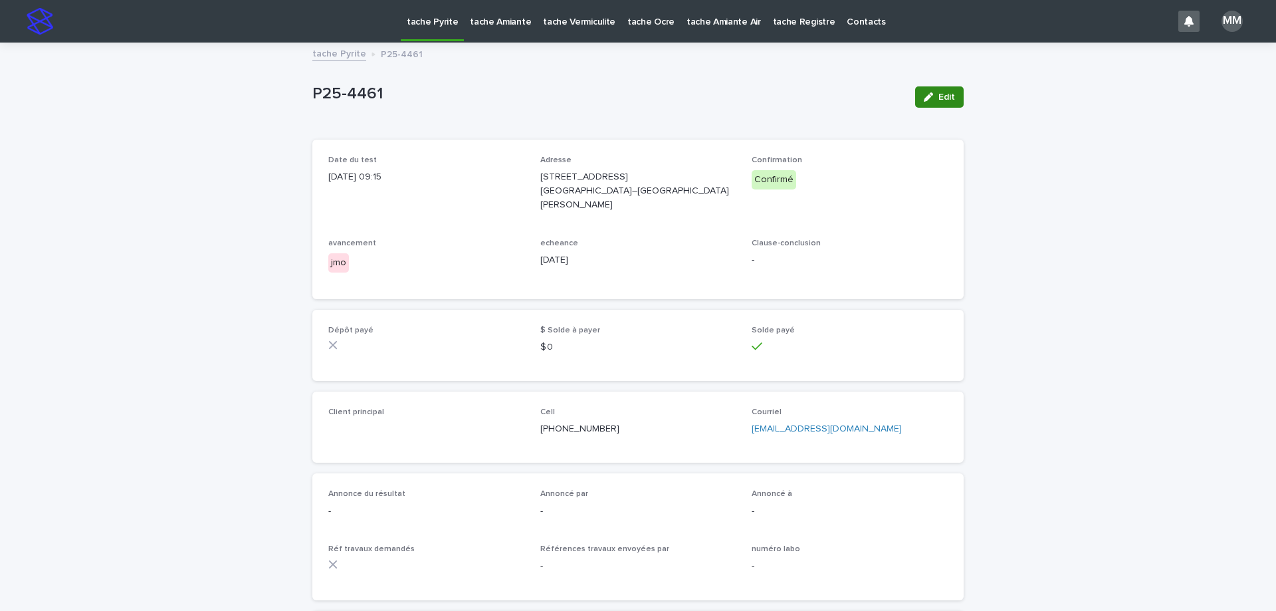
click at [934, 91] on button "Edit" at bounding box center [939, 96] width 49 height 21
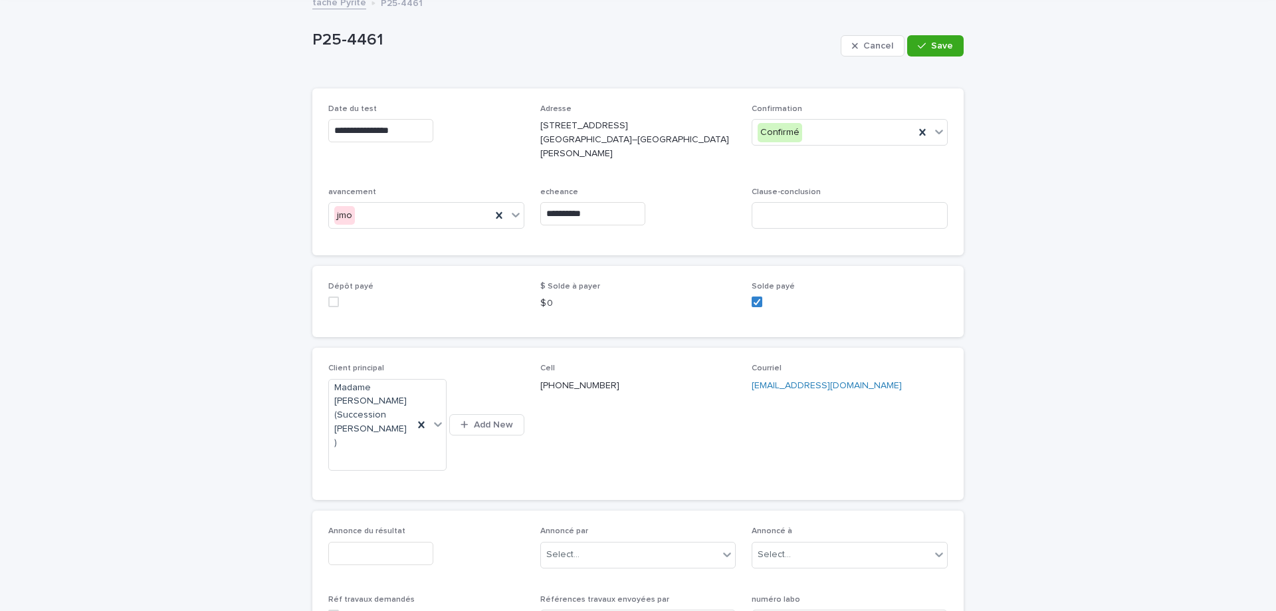
scroll to position [66, 0]
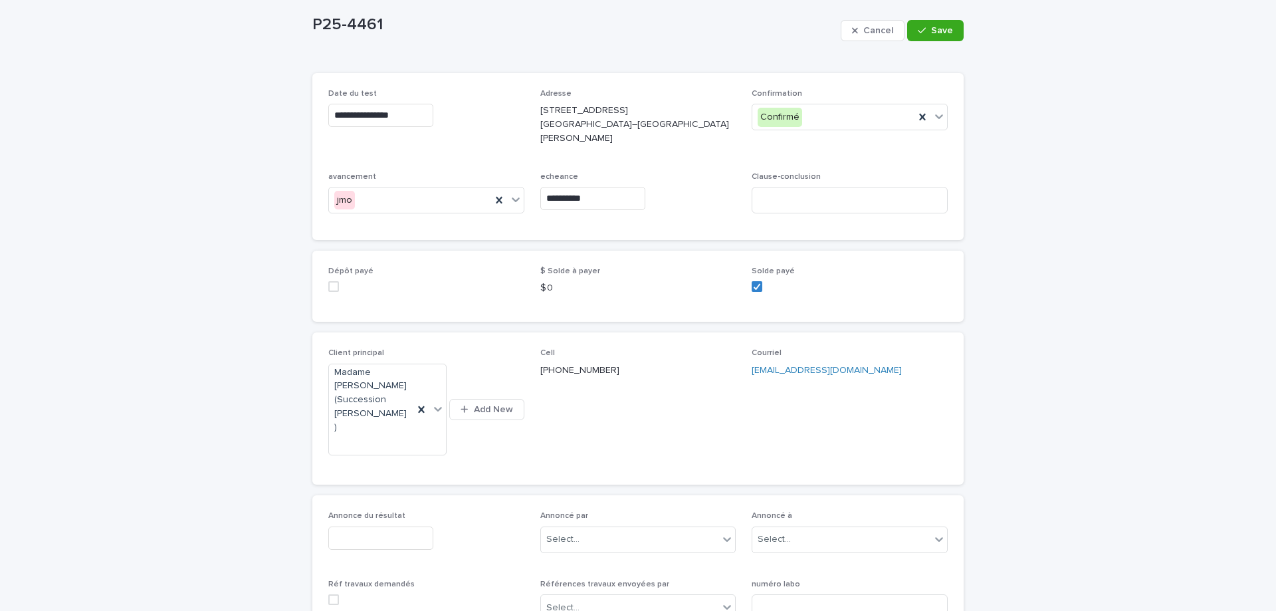
click at [367, 526] on input "text" at bounding box center [380, 537] width 105 height 23
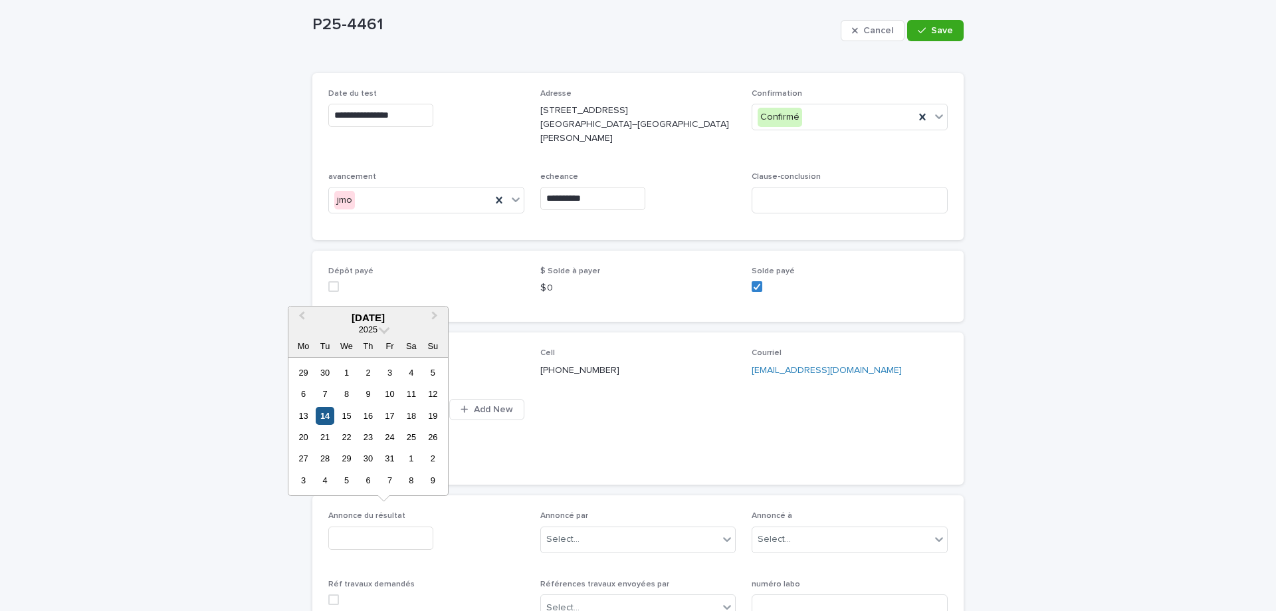
click at [327, 419] on div "14" at bounding box center [325, 416] width 18 height 18
type input "**********"
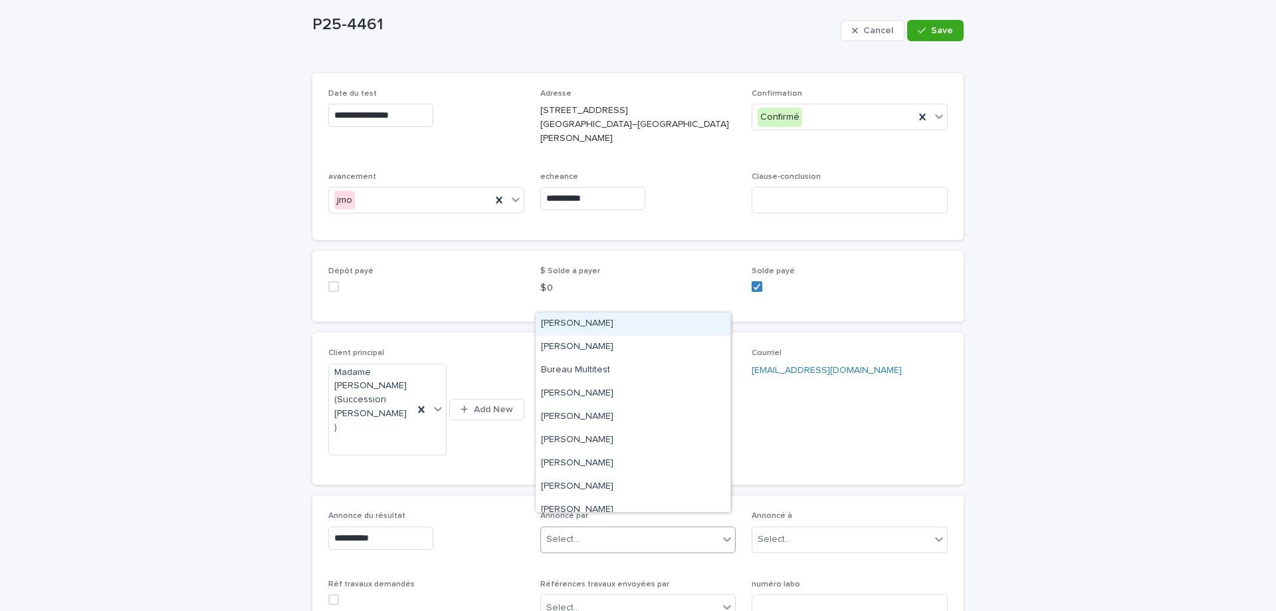
drag, startPoint x: 566, startPoint y: 532, endPoint x: 599, endPoint y: 514, distance: 37.5
click at [570, 532] on div "Select..." at bounding box center [562, 539] width 33 height 14
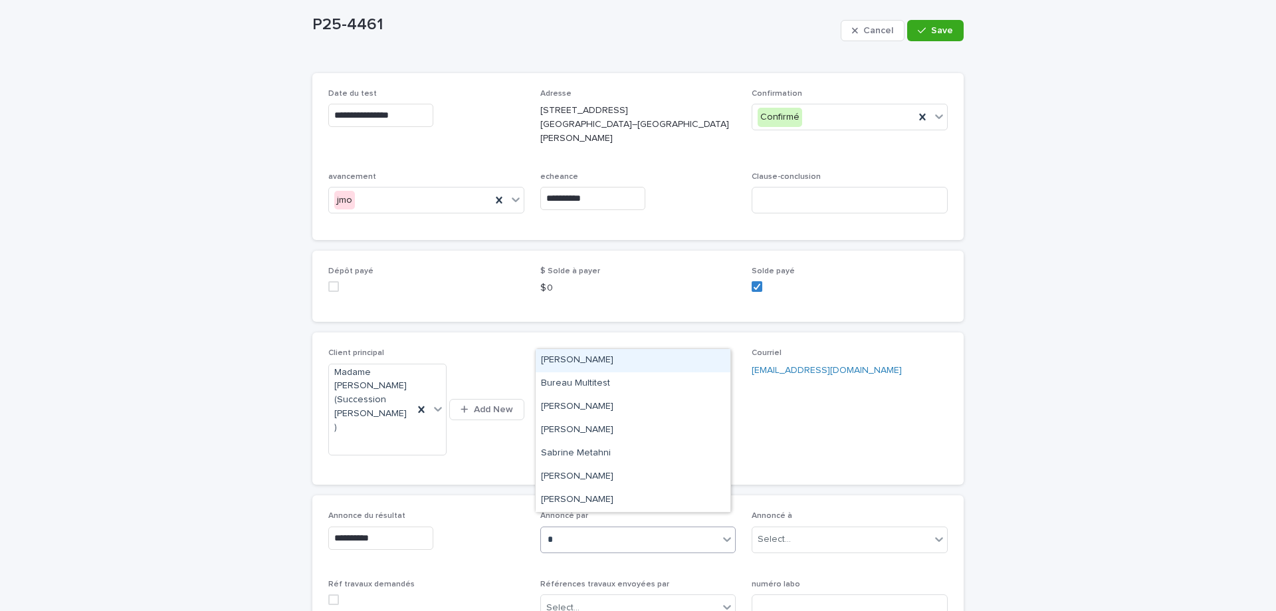
type input "**"
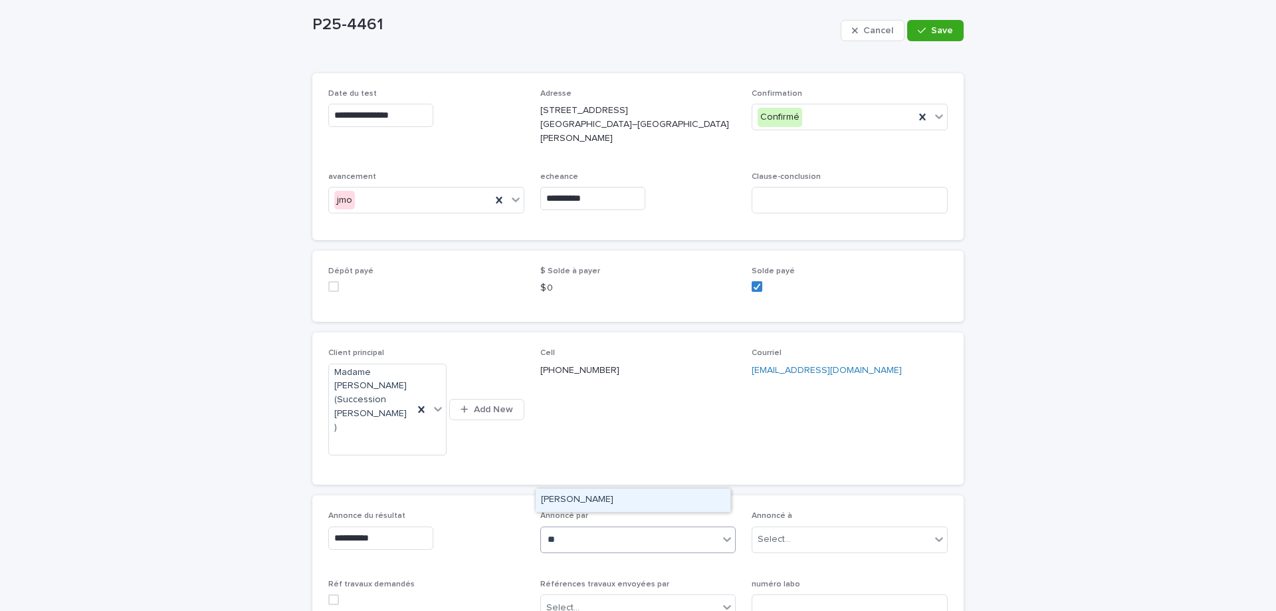
click at [626, 499] on div "Mélanie Mathieu" at bounding box center [633, 499] width 195 height 23
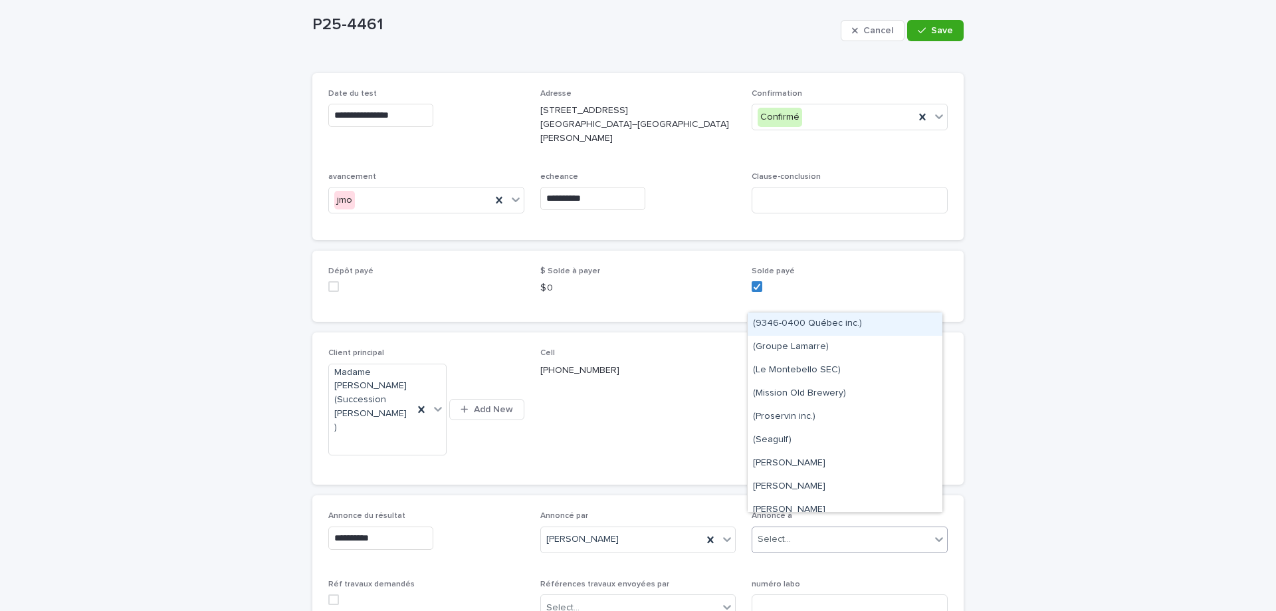
click at [784, 532] on div "Select..." at bounding box center [774, 539] width 33 height 14
click at [607, 371] on p "(514) 554-2803" at bounding box center [638, 371] width 196 height 14
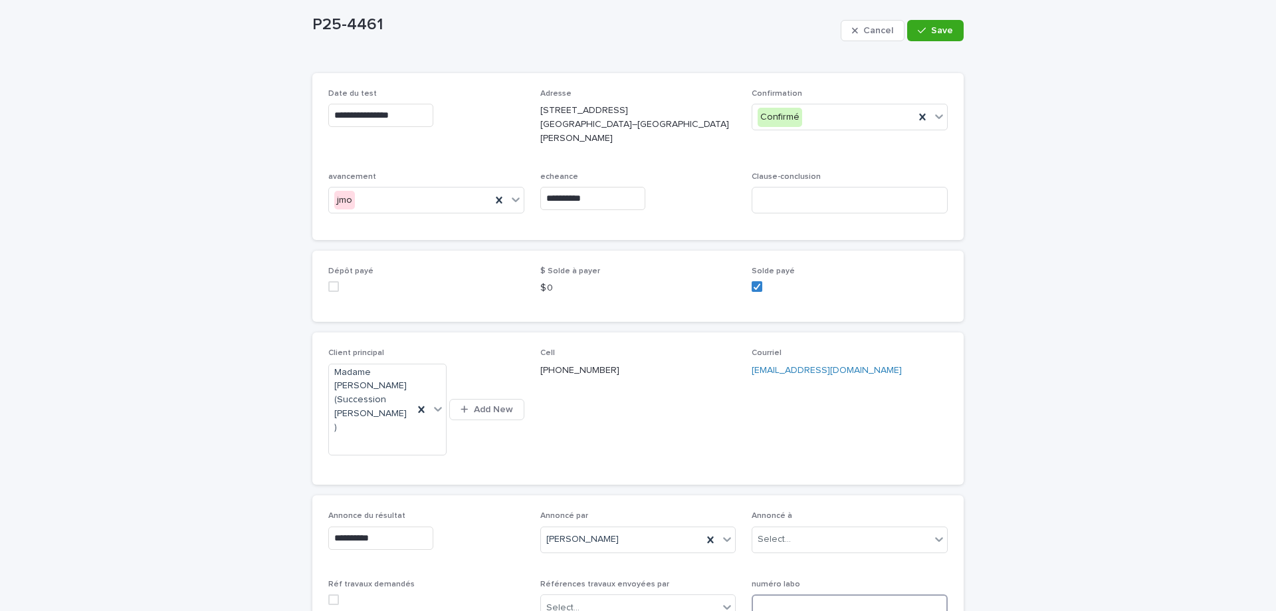
click at [837, 594] on input at bounding box center [850, 607] width 196 height 27
type input "**********"
click at [945, 34] on span "Save" at bounding box center [942, 30] width 22 height 9
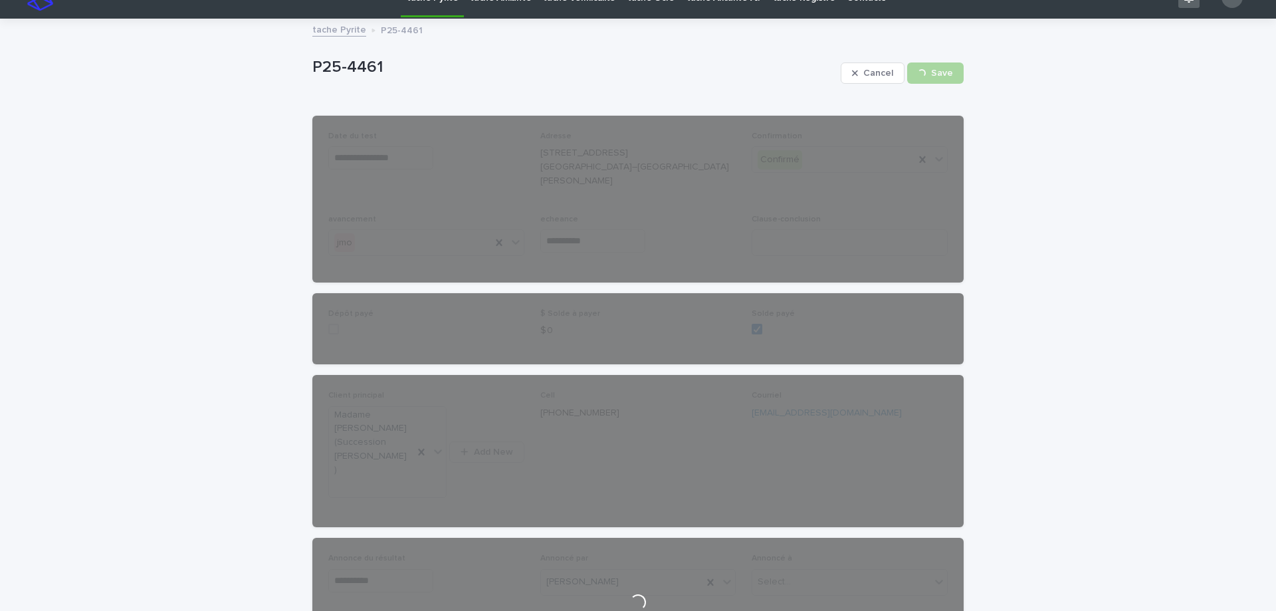
scroll to position [0, 0]
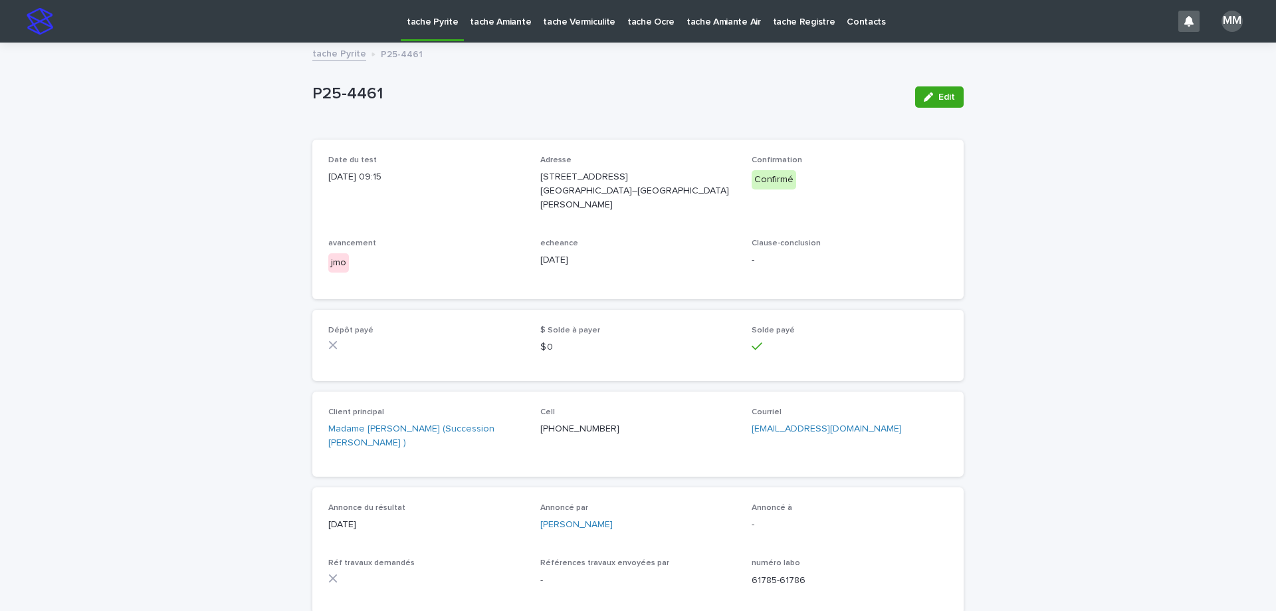
click at [339, 49] on link "tache Pyrite" at bounding box center [339, 52] width 54 height 15
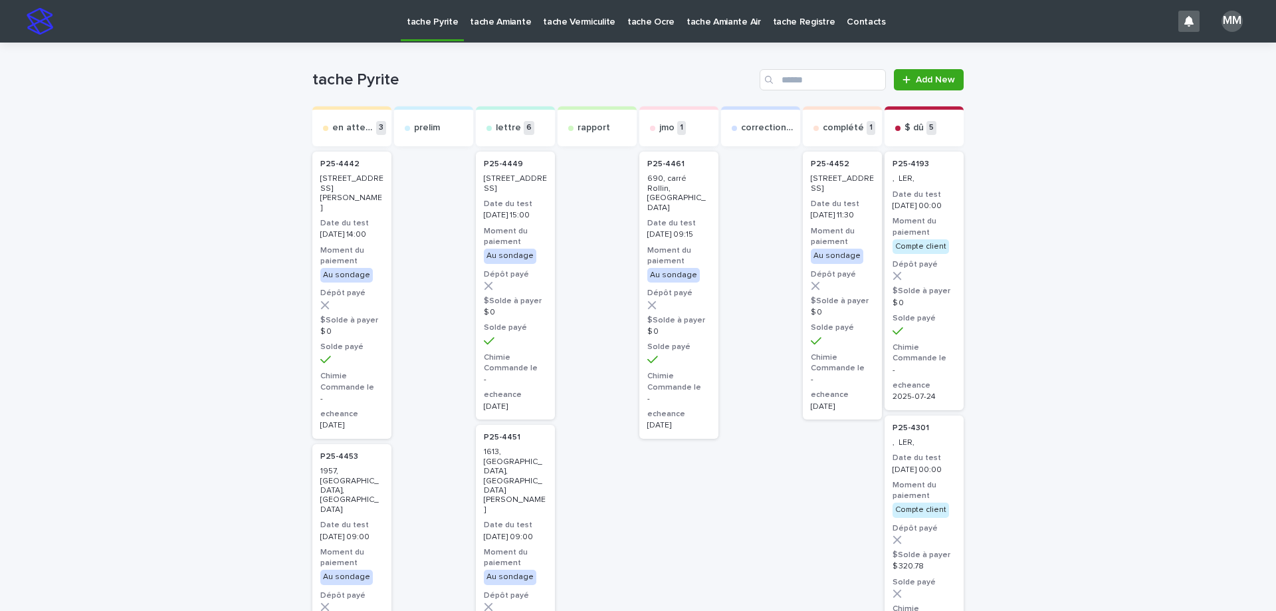
click at [817, 193] on p "[STREET_ADDRESS][PERSON_NAME]" at bounding box center [842, 183] width 63 height 19
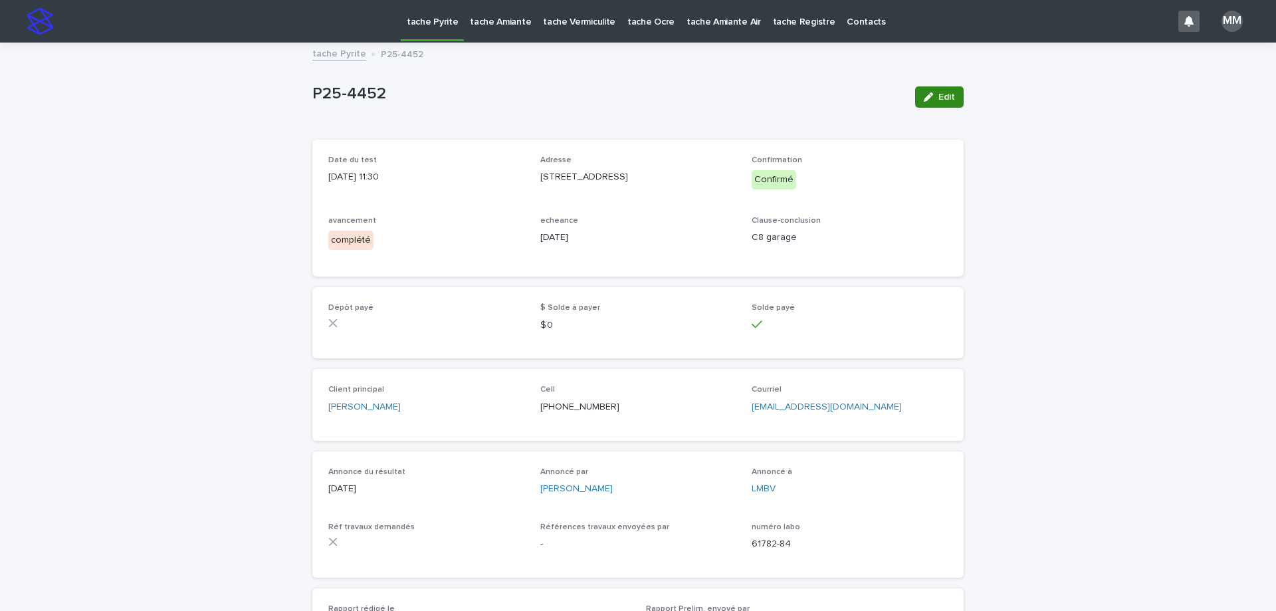
click at [930, 105] on button "Edit" at bounding box center [939, 96] width 49 height 21
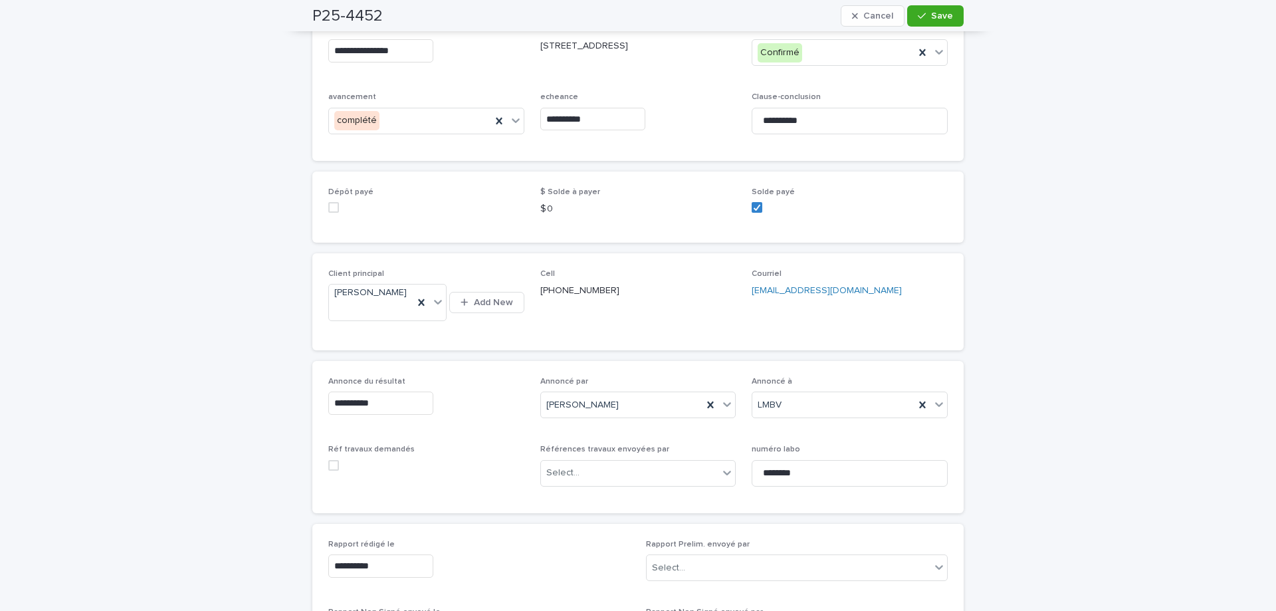
scroll to position [66, 0]
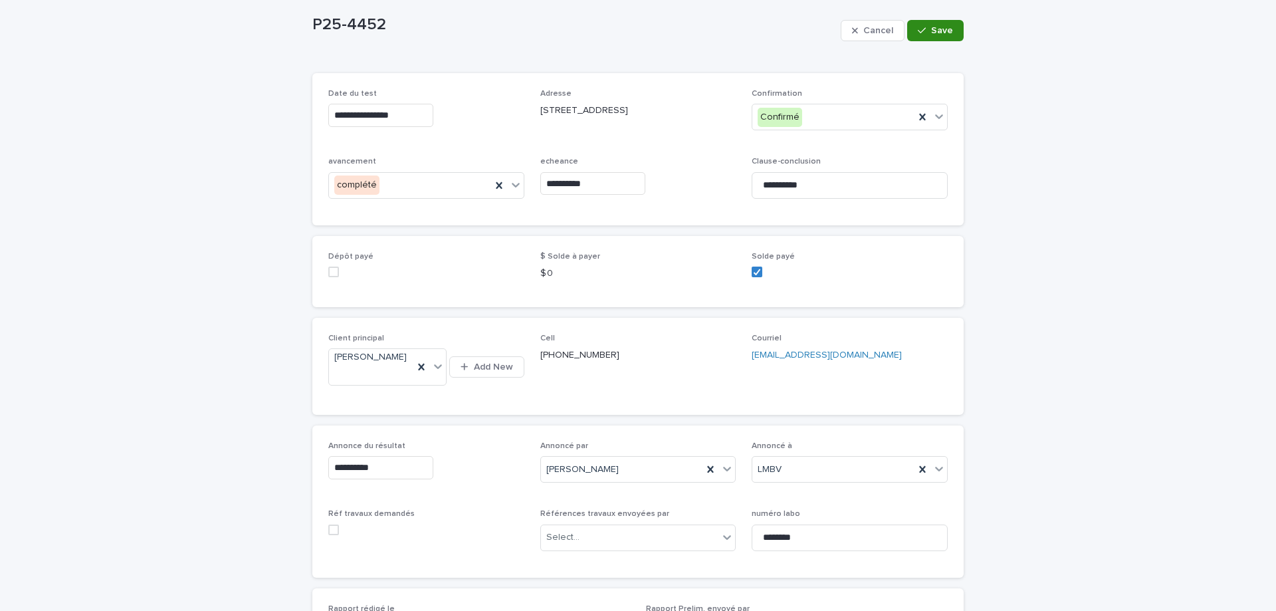
click at [937, 34] on span "Save" at bounding box center [942, 30] width 22 height 9
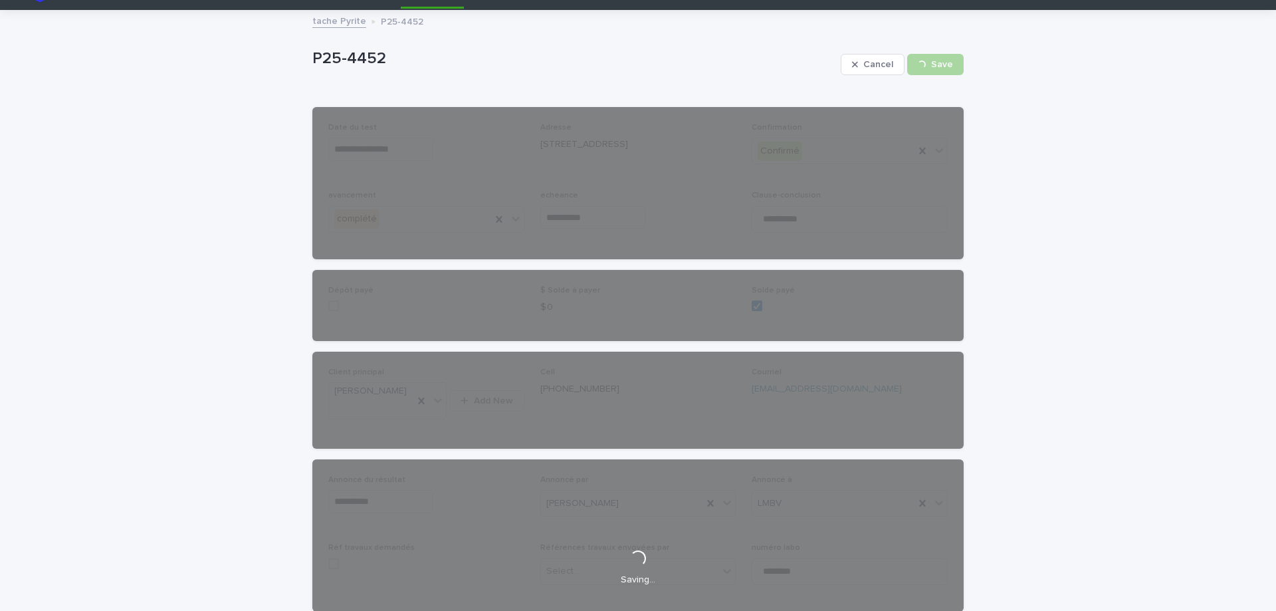
scroll to position [0, 0]
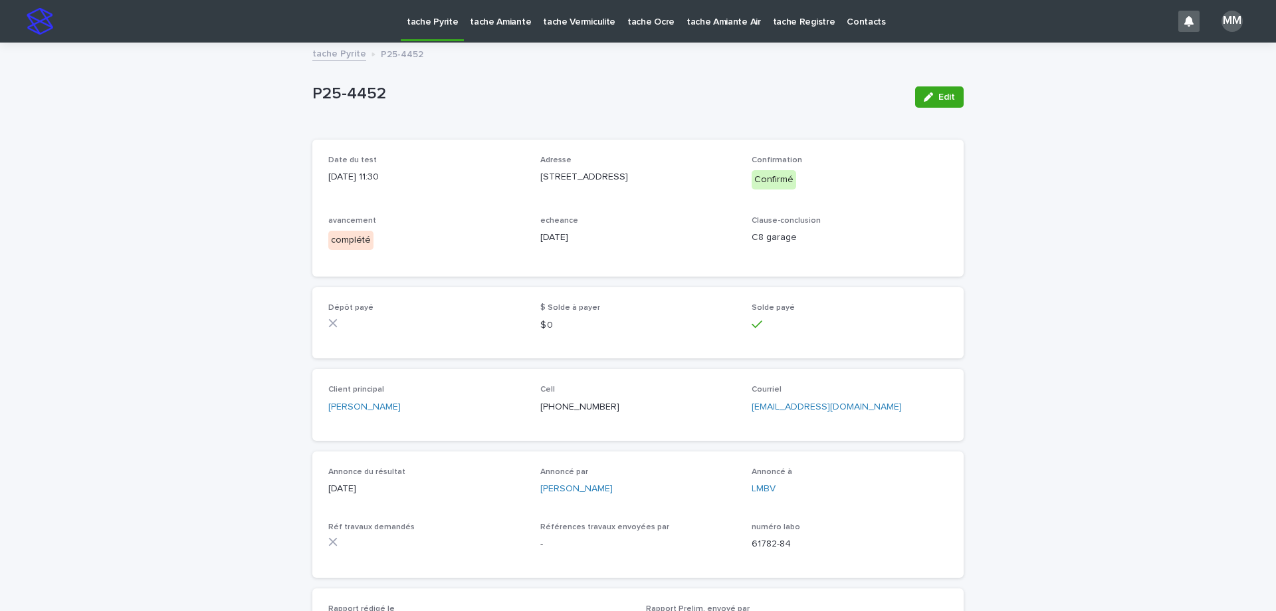
click at [338, 56] on link "tache Pyrite" at bounding box center [339, 52] width 54 height 15
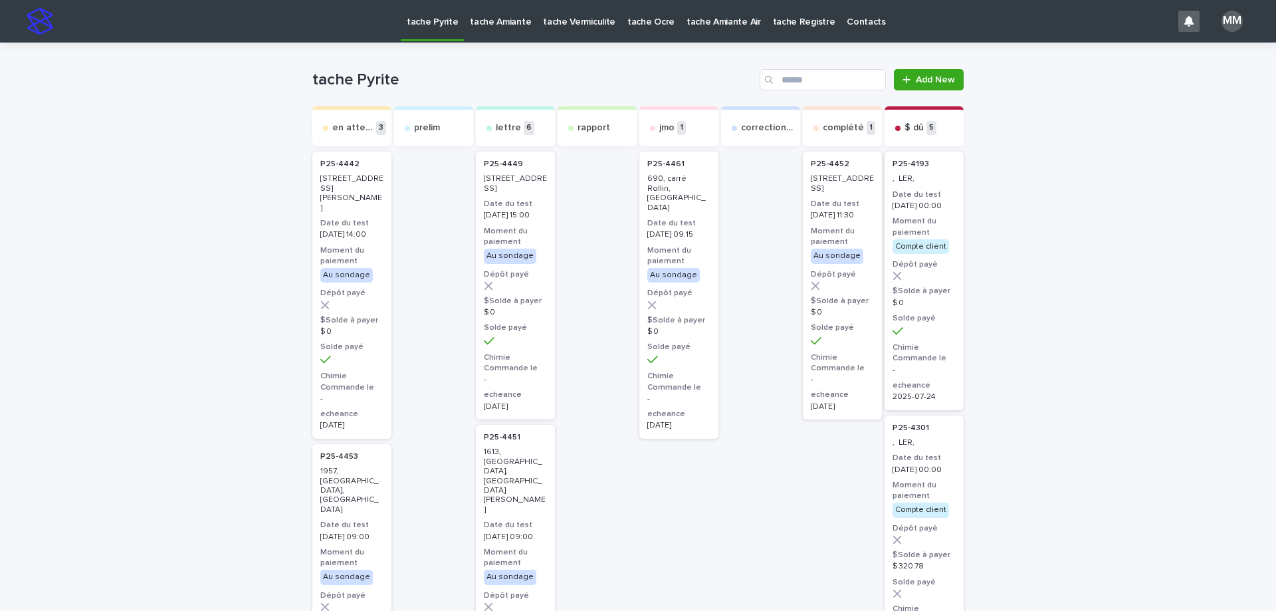
click at [833, 193] on p "[STREET_ADDRESS][PERSON_NAME]" at bounding box center [842, 183] width 63 height 19
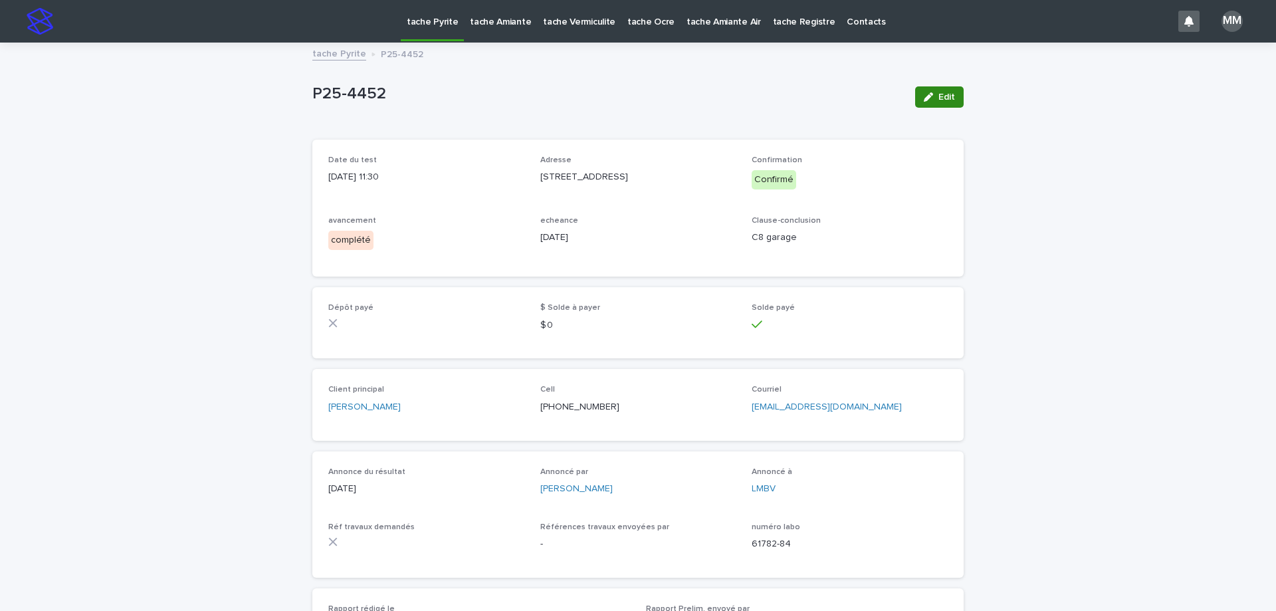
click at [941, 94] on span "Edit" at bounding box center [946, 96] width 17 height 9
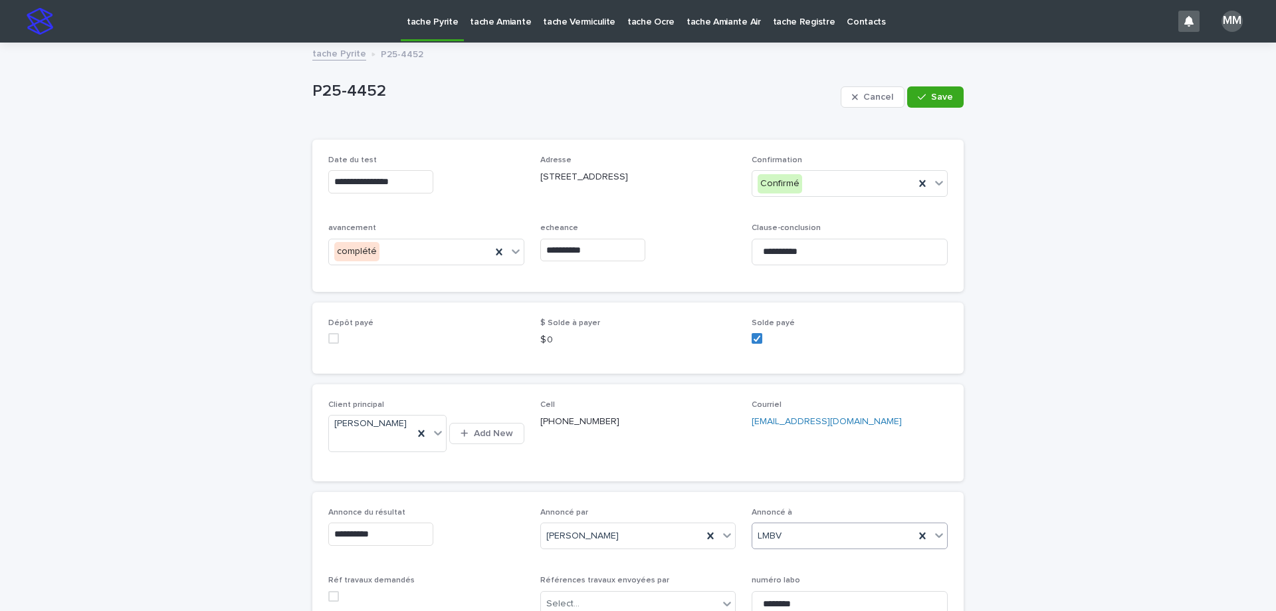
click at [828, 547] on div "LMBV" at bounding box center [833, 536] width 162 height 22
type input "**********"
drag, startPoint x: 822, startPoint y: 522, endPoint x: 837, endPoint y: 516, distance: 15.6
click at [824, 522] on div "Mr. Stephen Staples" at bounding box center [845, 525] width 195 height 23
click at [920, 92] on icon "button" at bounding box center [922, 96] width 8 height 9
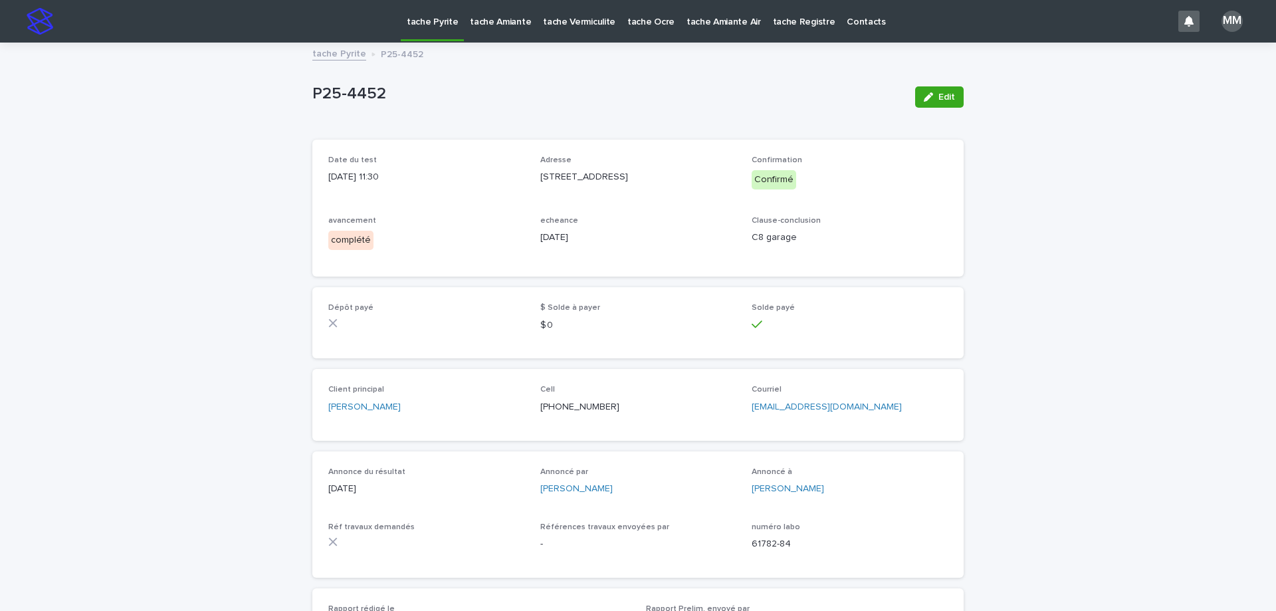
click at [338, 52] on link "tache Pyrite" at bounding box center [339, 52] width 54 height 15
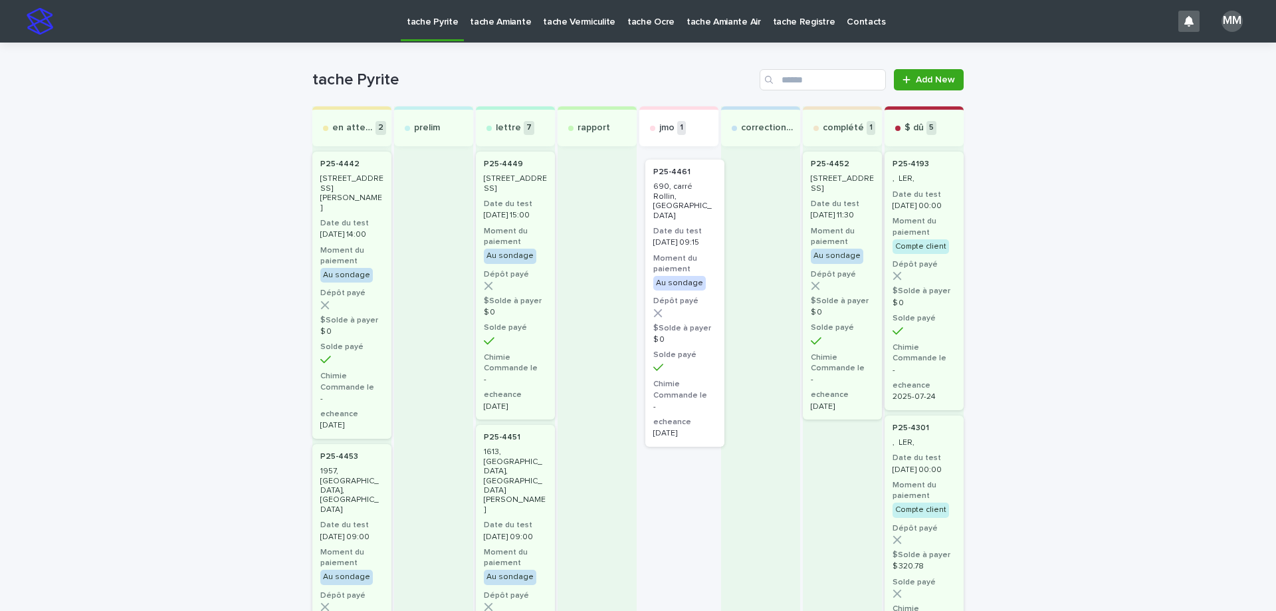
drag, startPoint x: 661, startPoint y: 195, endPoint x: 673, endPoint y: 205, distance: 15.6
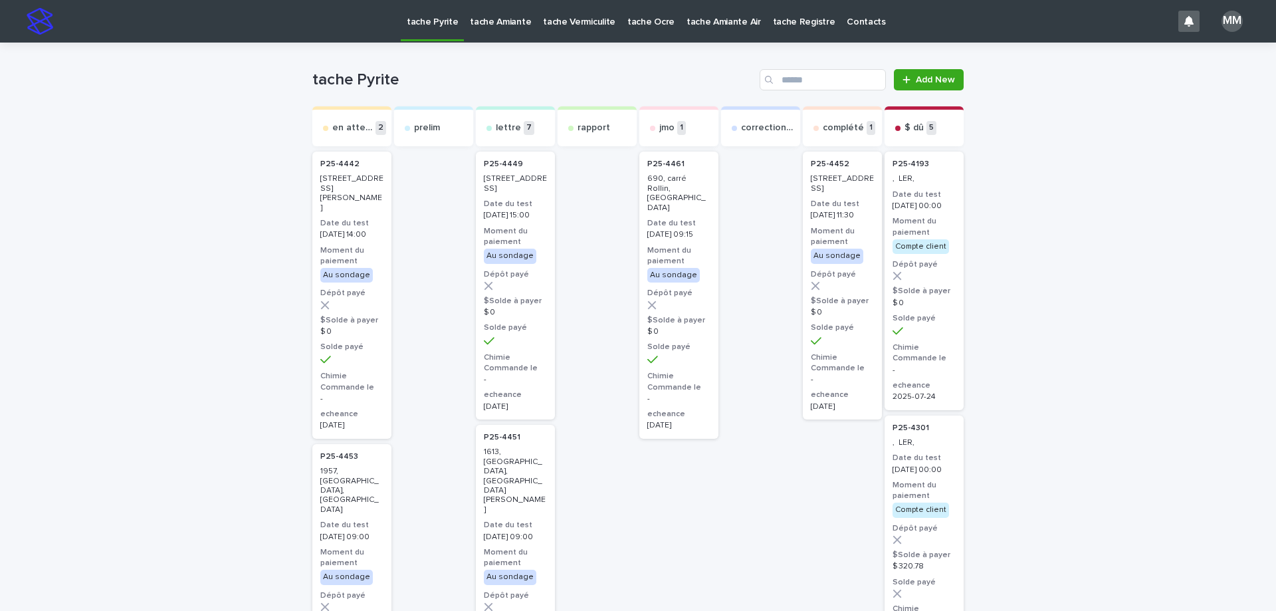
click at [692, 198] on div "P25-4461 690, carré Rollin, Montréal Date du test 2025-10-10 09:15 Moment du pa…" at bounding box center [678, 295] width 79 height 287
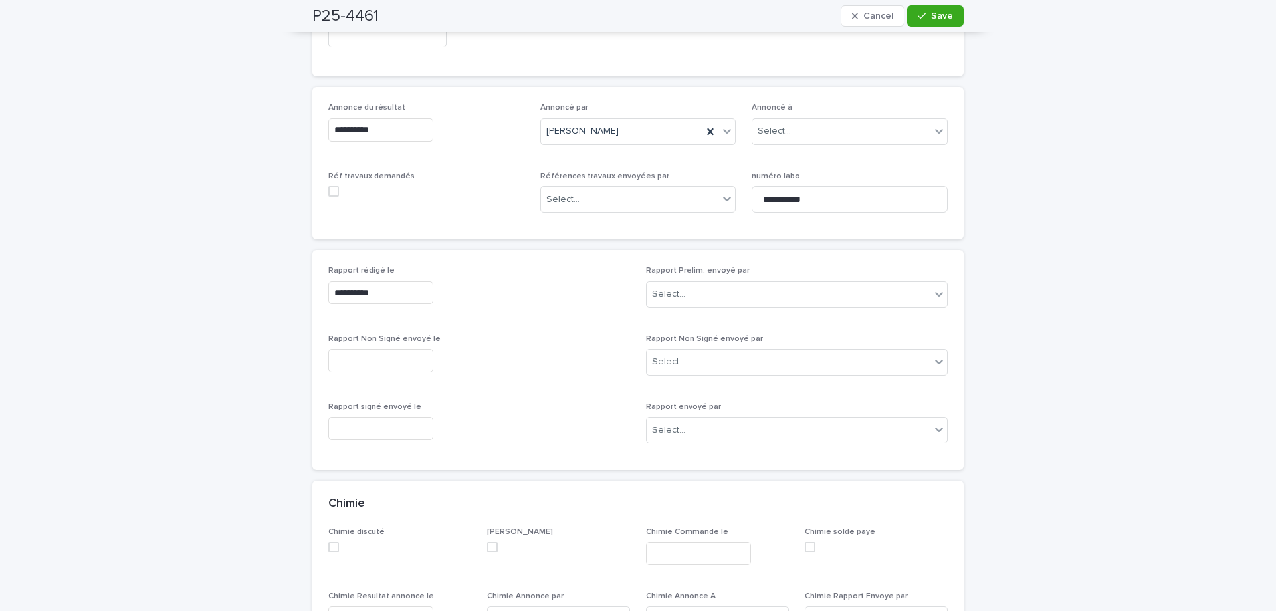
scroll to position [399, 0]
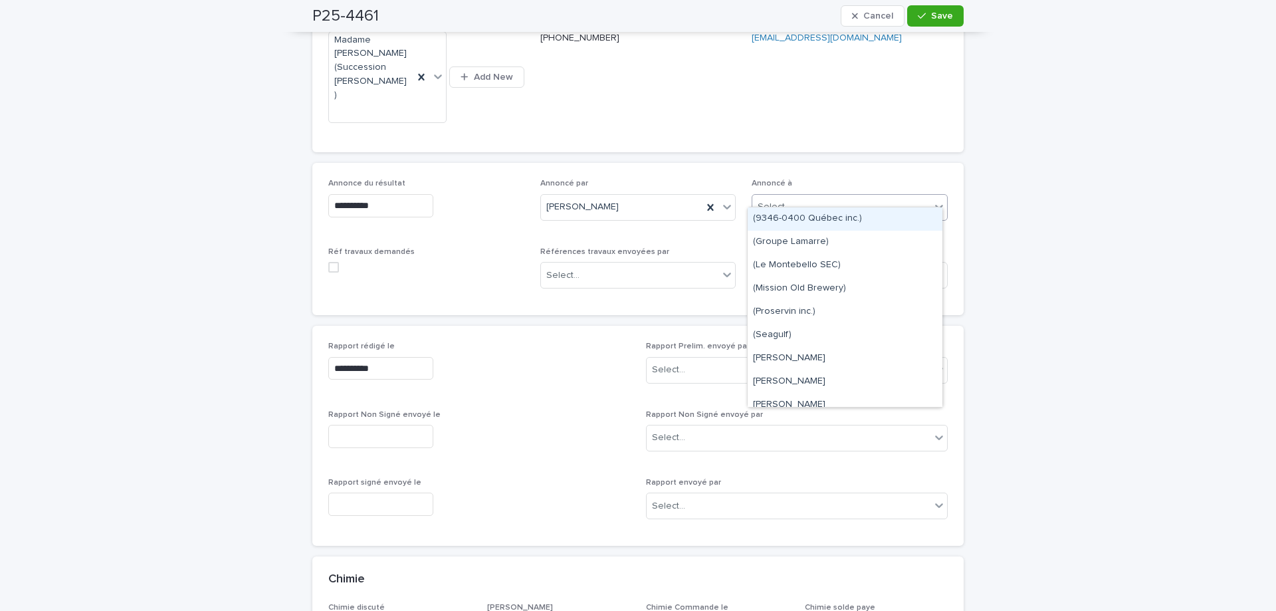
click at [810, 201] on div "Select..." at bounding box center [841, 207] width 178 height 22
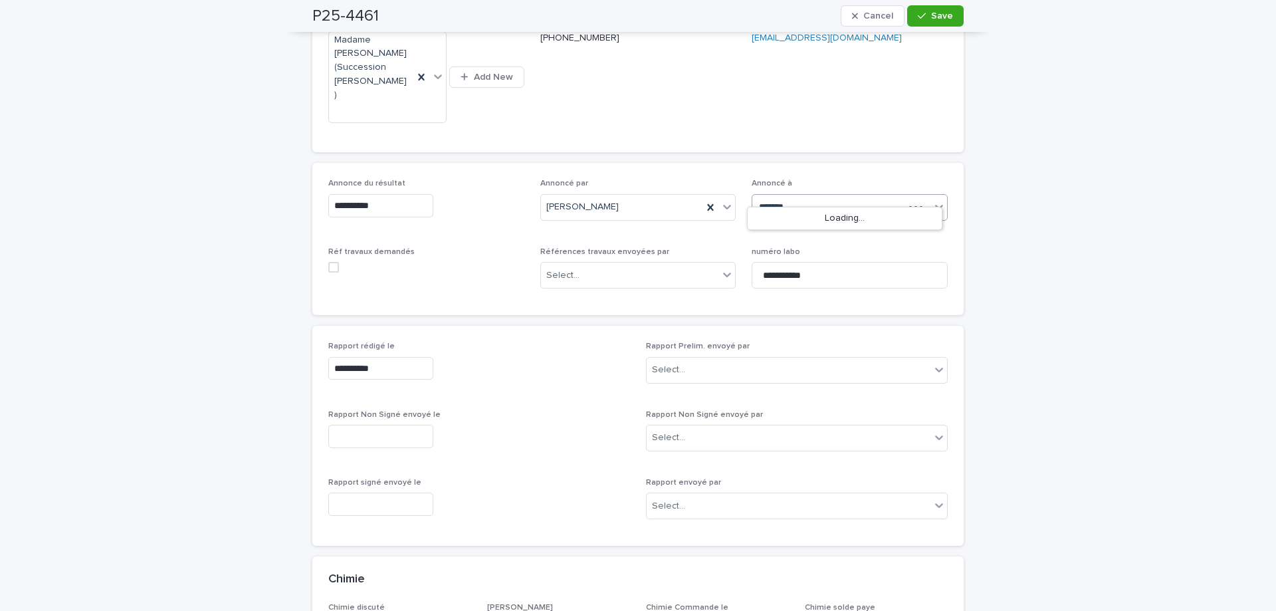
type input "********"
click at [836, 215] on div "Madame Danie Lavoie (Succession Lisette Lachaine )" at bounding box center [845, 218] width 195 height 23
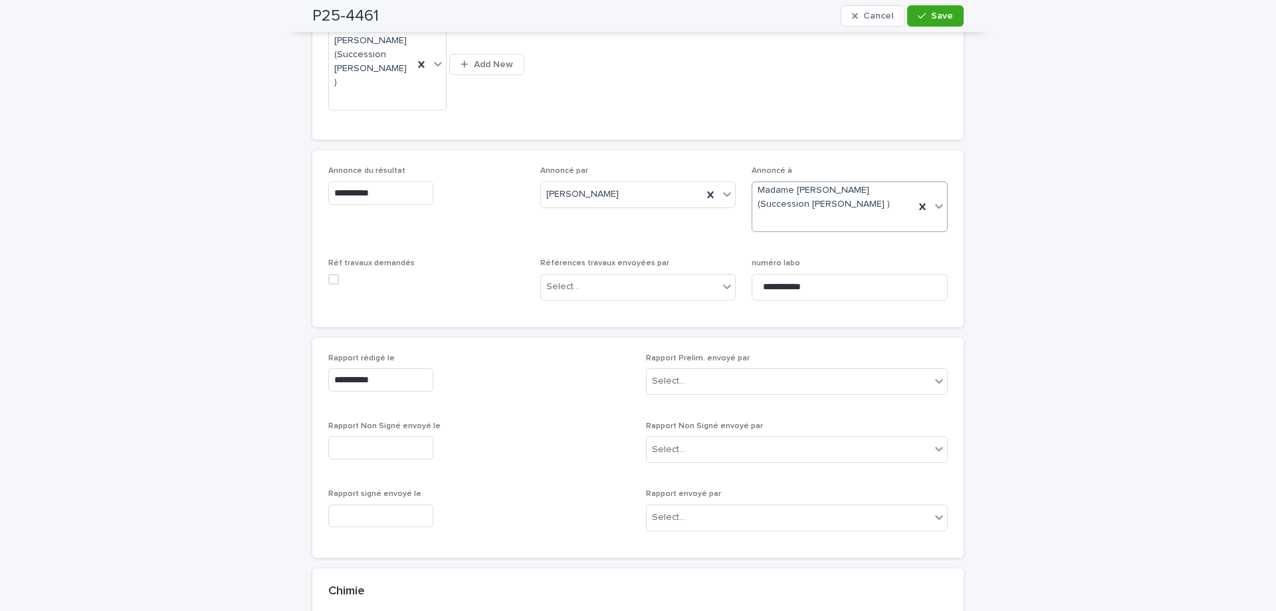
drag, startPoint x: 934, startPoint y: 19, endPoint x: 887, endPoint y: 39, distance: 51.2
click at [934, 19] on span "Save" at bounding box center [942, 15] width 22 height 9
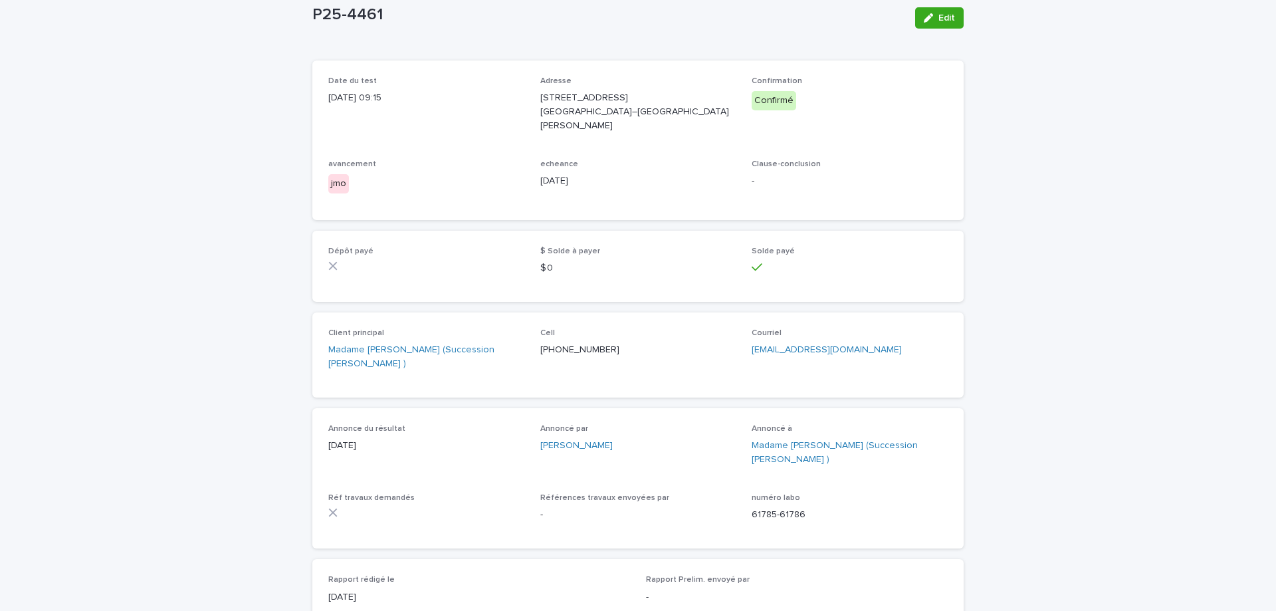
scroll to position [0, 0]
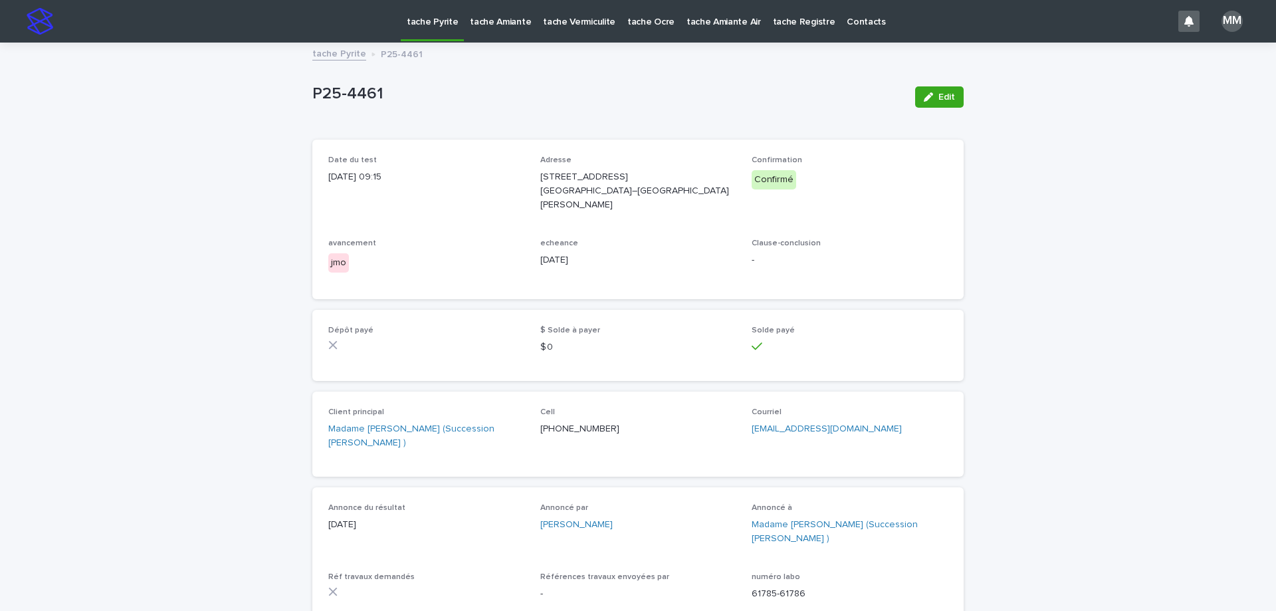
click at [330, 56] on link "tache Pyrite" at bounding box center [339, 52] width 54 height 15
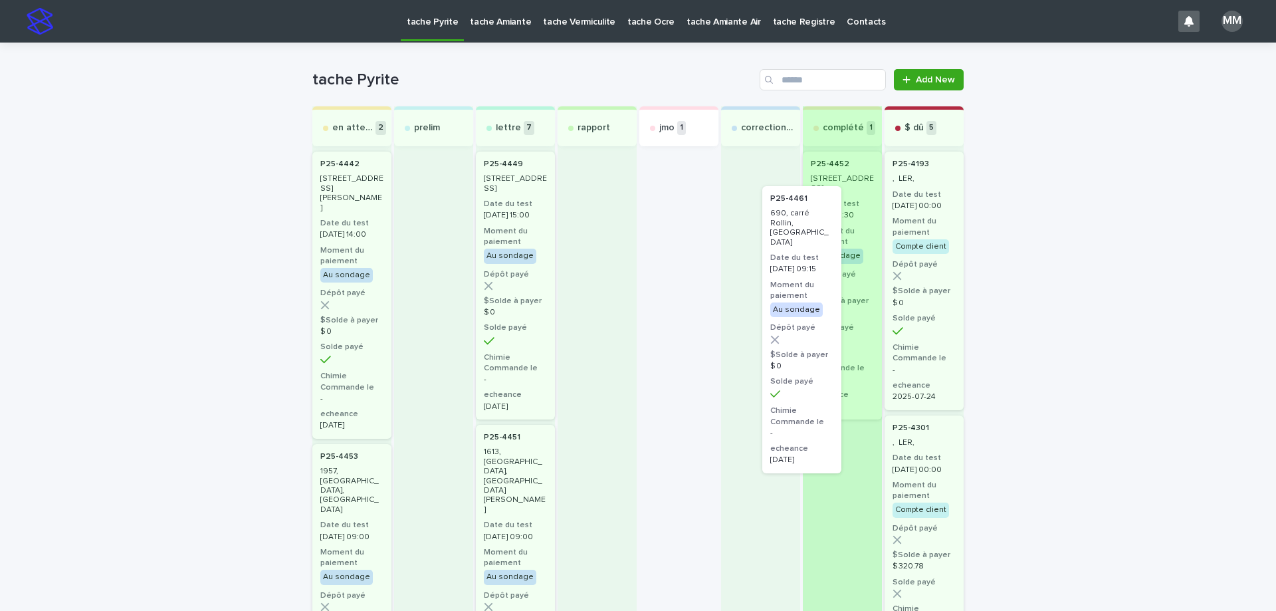
drag, startPoint x: 686, startPoint y: 187, endPoint x: 834, endPoint y: 226, distance: 153.3
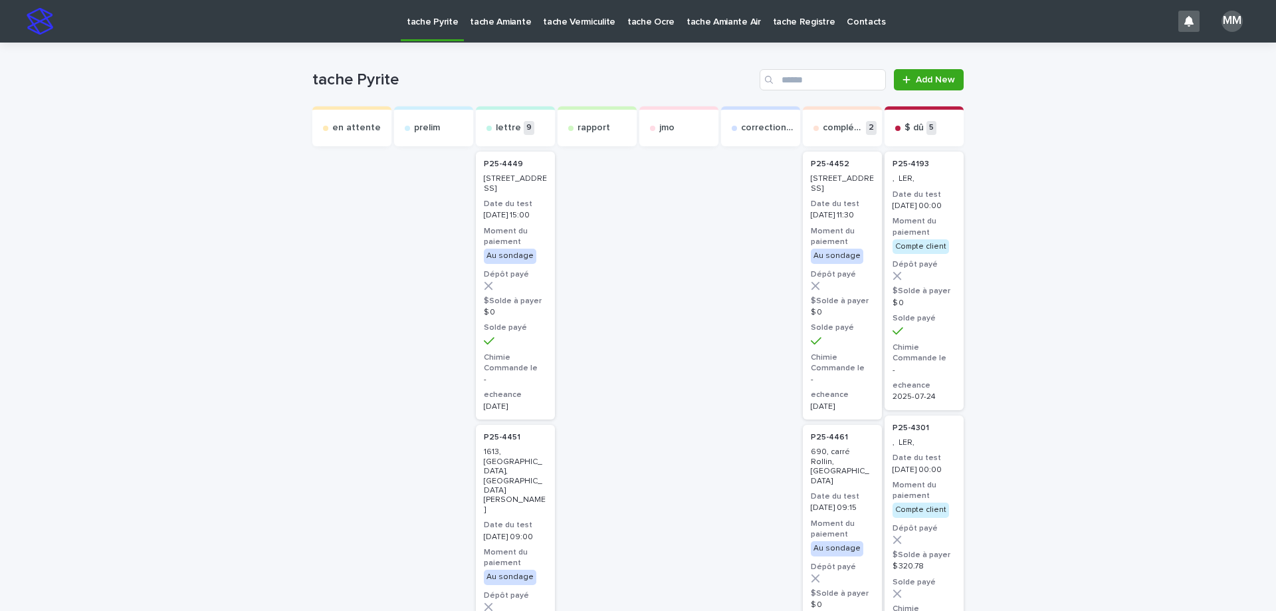
click at [833, 184] on p "[STREET_ADDRESS][PERSON_NAME]" at bounding box center [842, 183] width 63 height 19
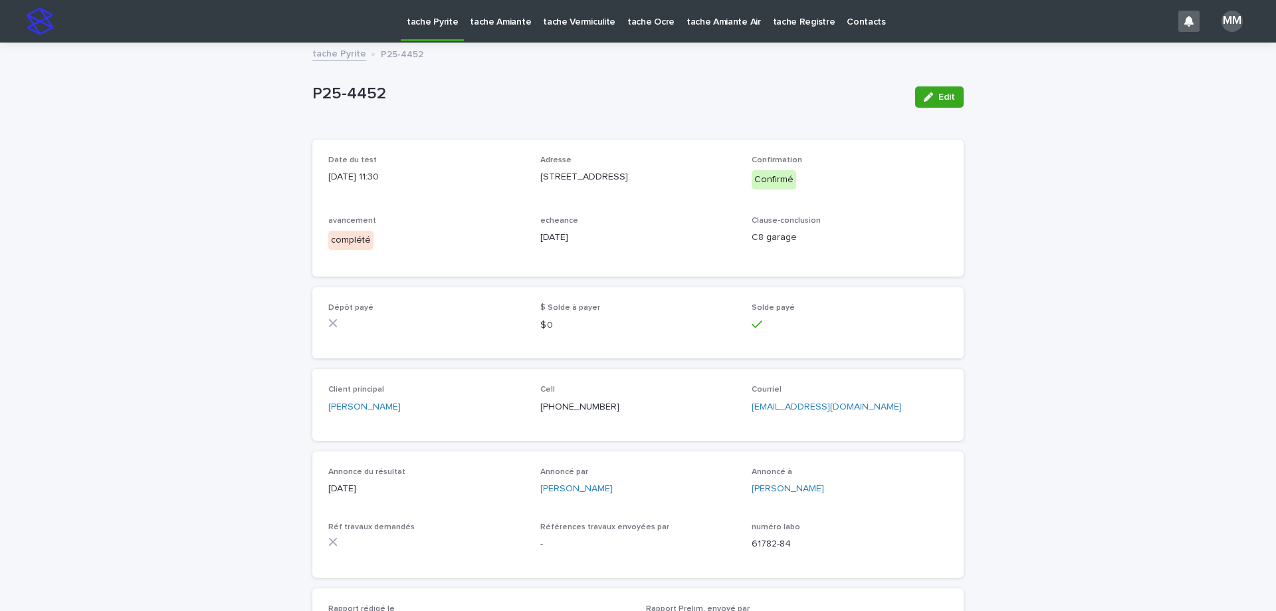
click at [337, 51] on link "tache Pyrite" at bounding box center [339, 52] width 54 height 15
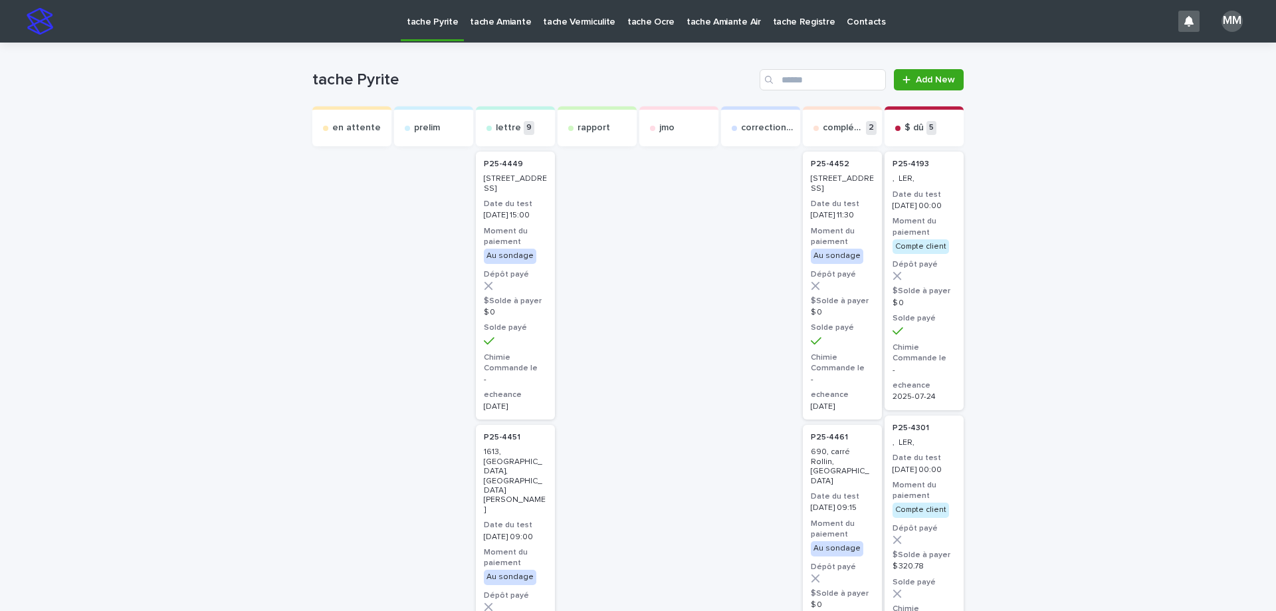
click at [854, 219] on div "[DATE] 11:30" at bounding box center [842, 214] width 63 height 12
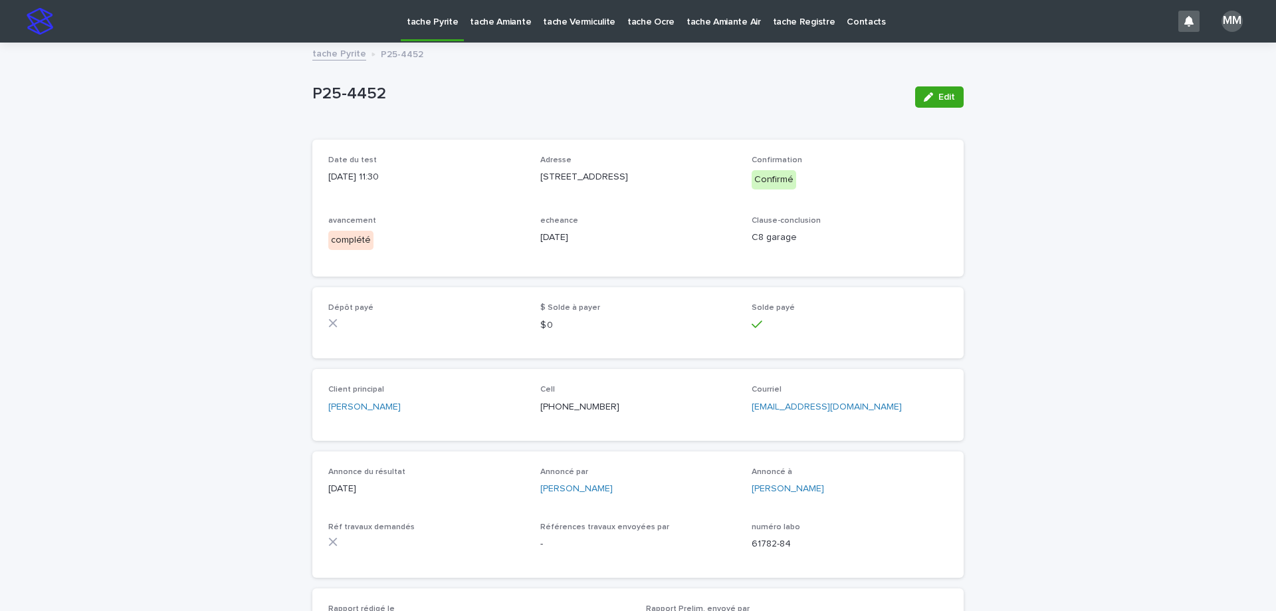
click at [336, 56] on link "tache Pyrite" at bounding box center [339, 52] width 54 height 15
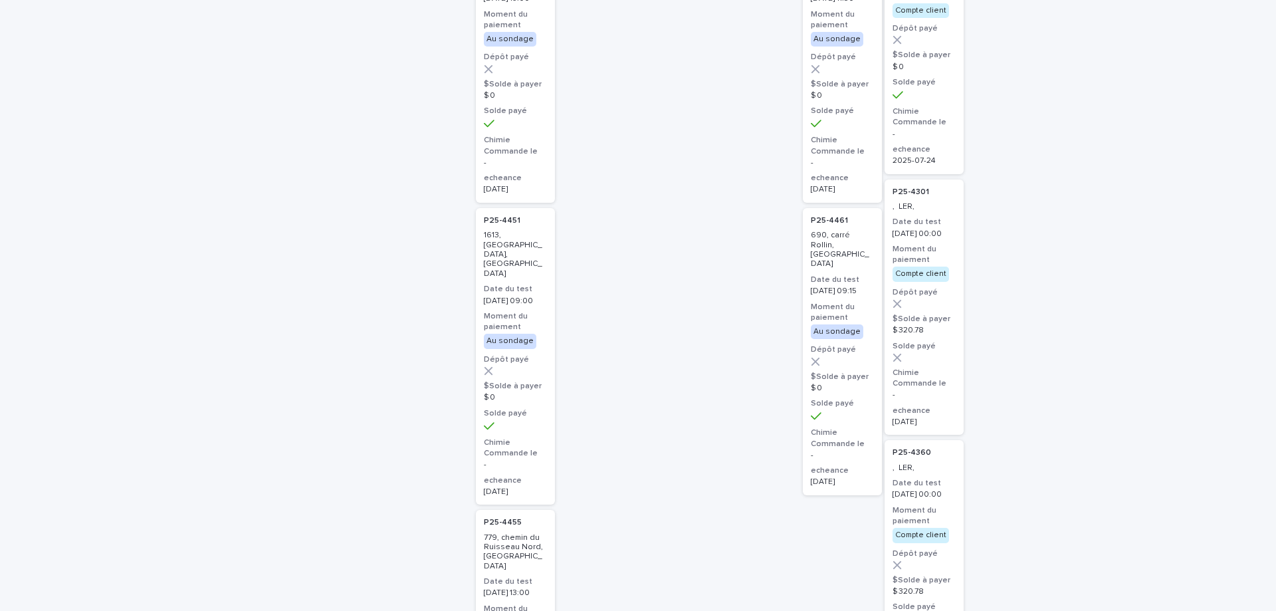
scroll to position [199, 0]
